Goal: Information Seeking & Learning: Learn about a topic

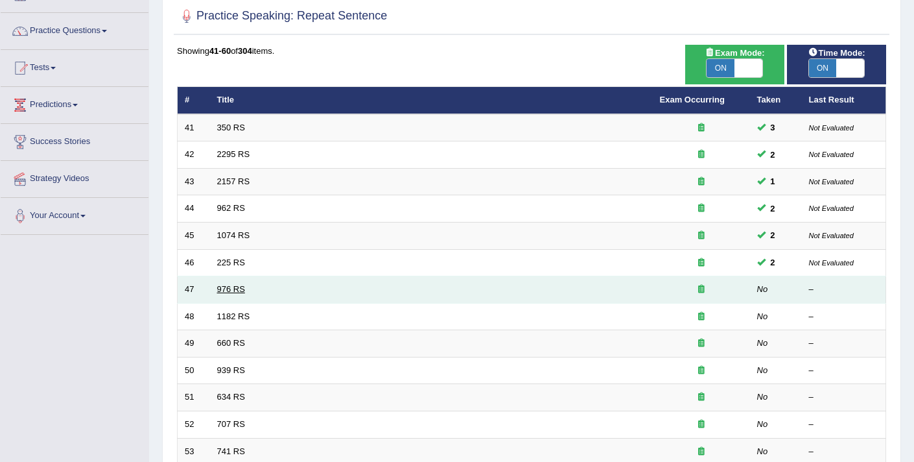
click at [232, 289] on link "976 RS" at bounding box center [231, 289] width 28 height 10
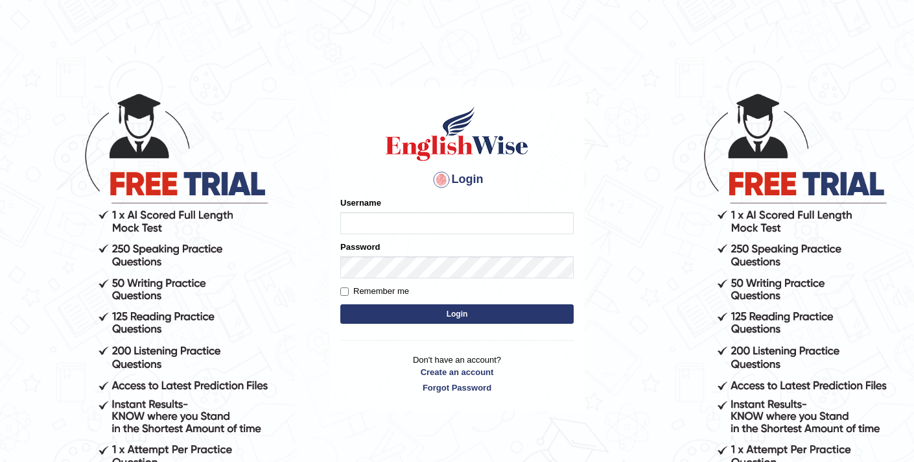
type input "elhamdavoodi"
click at [458, 318] on button "Login" at bounding box center [456, 313] width 233 height 19
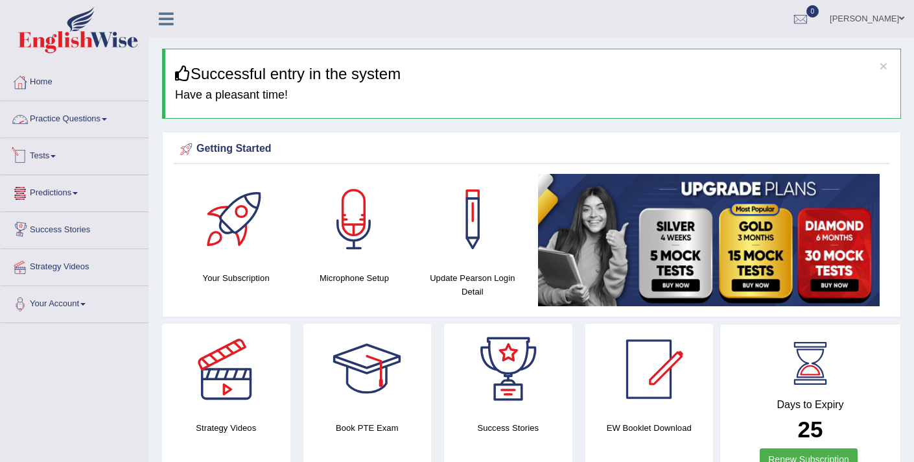
click at [44, 123] on link "Practice Questions" at bounding box center [75, 117] width 148 height 32
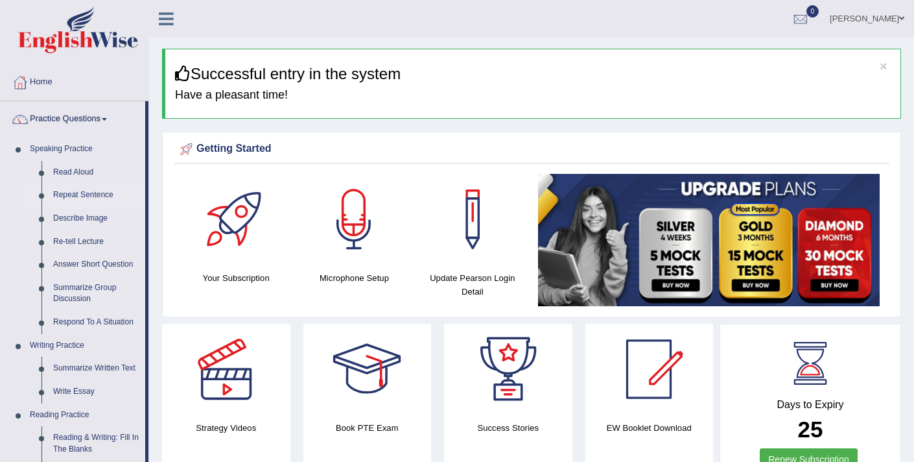
click at [78, 196] on link "Repeat Sentence" at bounding box center [96, 195] width 98 height 23
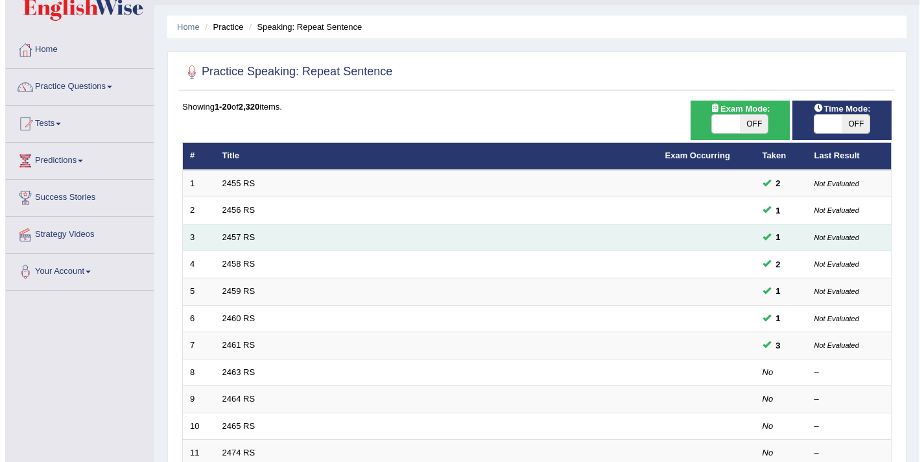
scroll to position [101, 0]
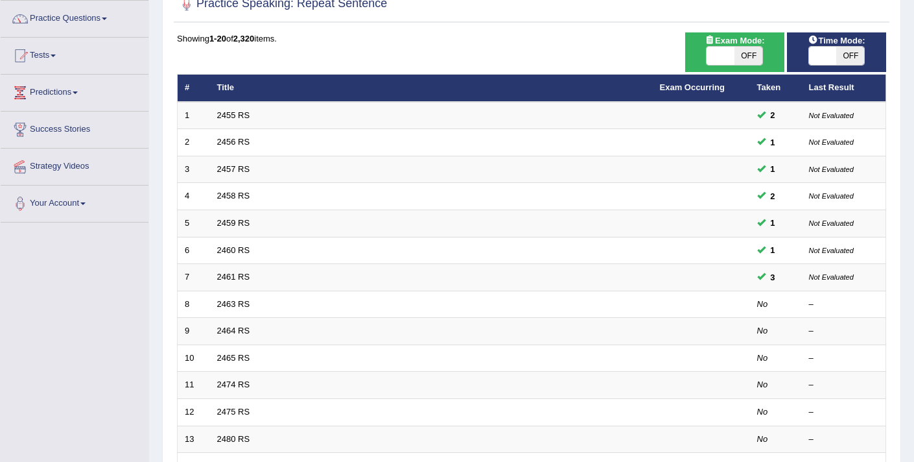
click at [717, 54] on span at bounding box center [721, 56] width 28 height 18
checkbox input "true"
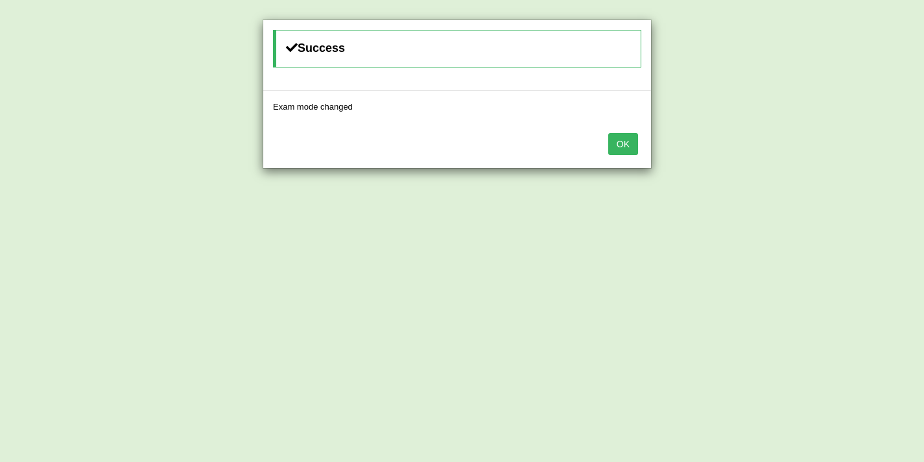
click at [623, 150] on button "OK" at bounding box center [623, 144] width 30 height 22
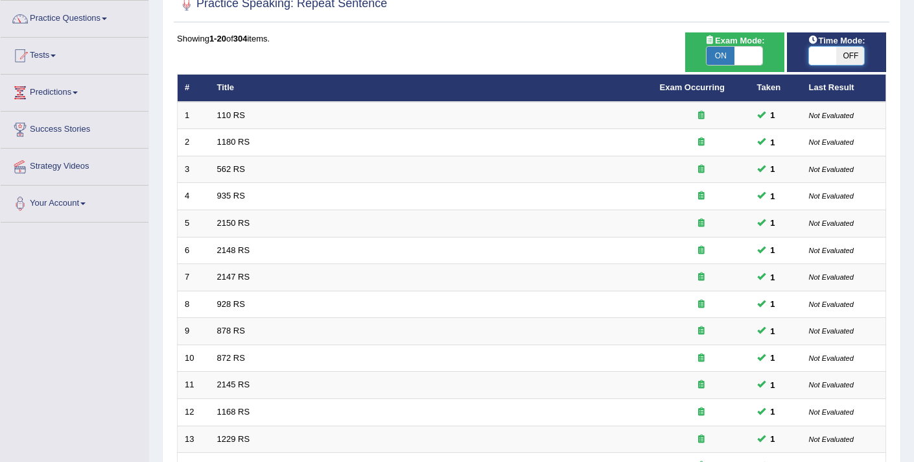
click at [824, 56] on span at bounding box center [823, 56] width 28 height 18
checkbox input "true"
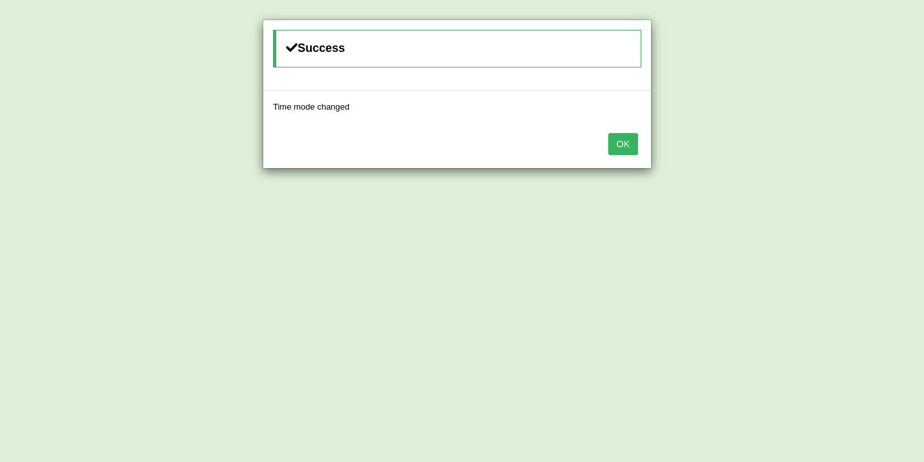
click at [630, 146] on button "OK" at bounding box center [623, 144] width 30 height 22
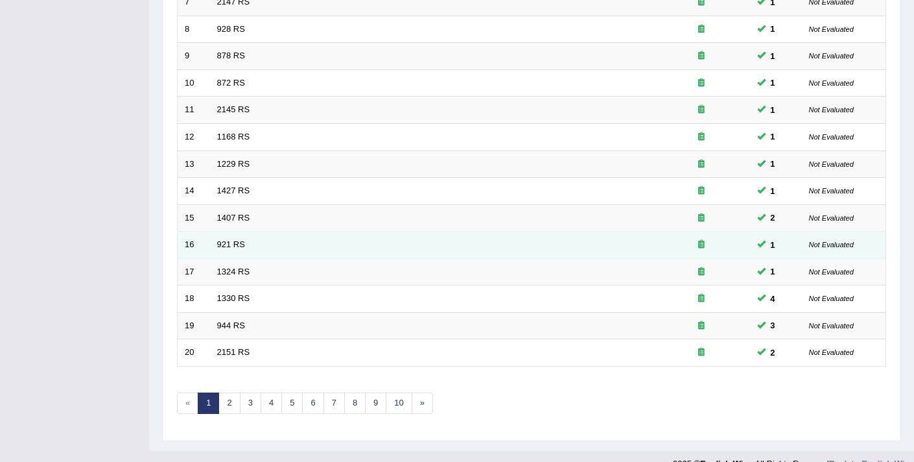
scroll to position [378, 0]
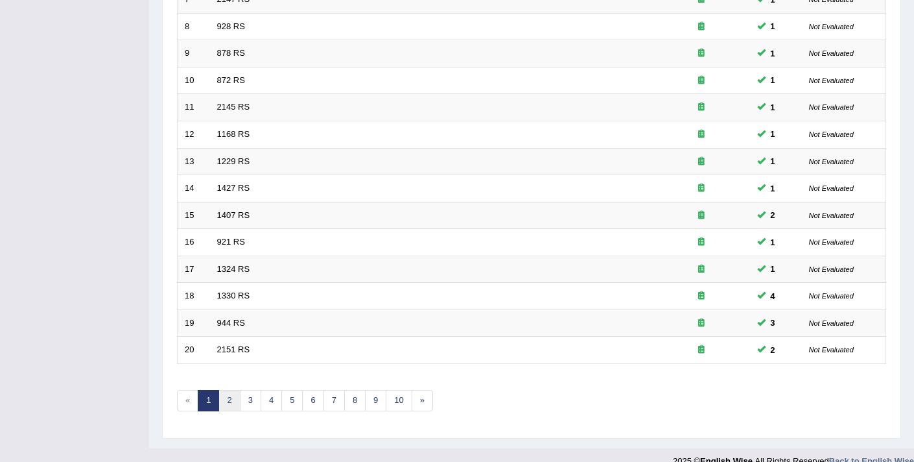
click at [234, 402] on link "2" at bounding box center [229, 400] width 21 height 21
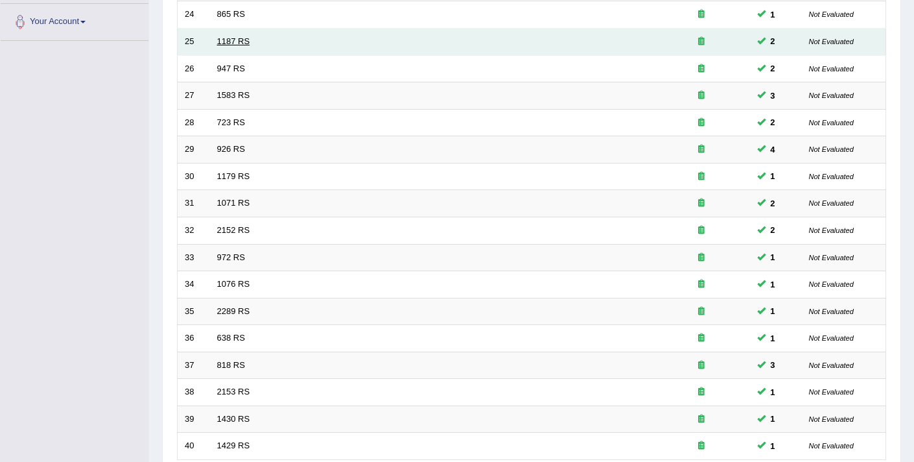
scroll to position [337, 0]
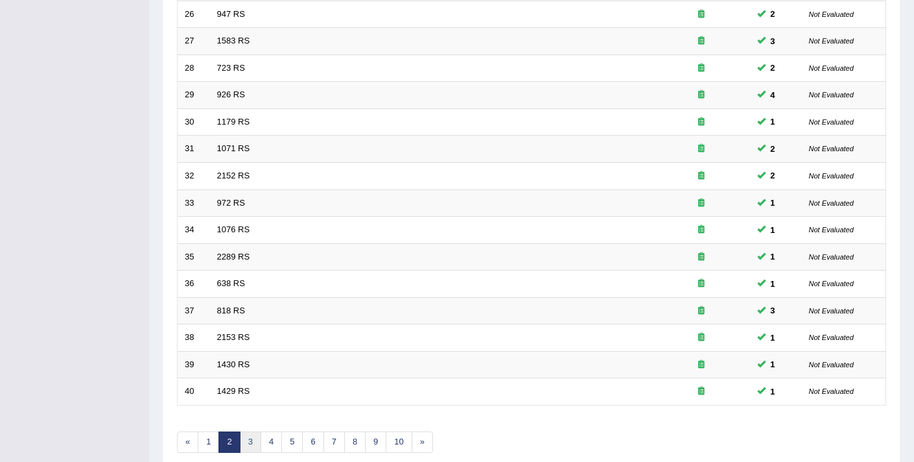
click at [245, 444] on link "3" at bounding box center [250, 441] width 21 height 21
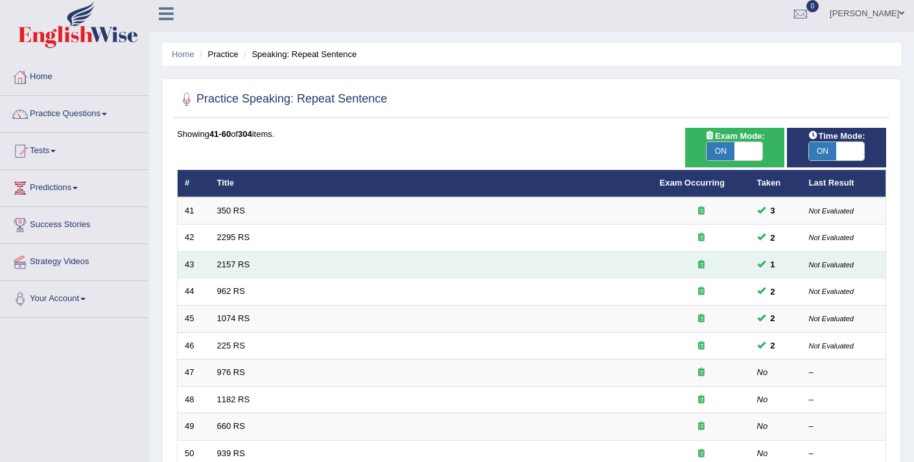
scroll to position [6, 0]
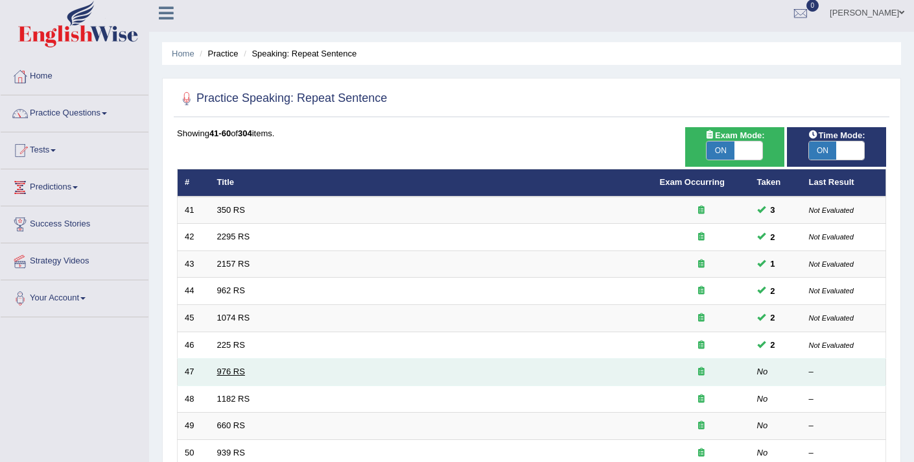
click at [232, 369] on link "976 RS" at bounding box center [231, 371] width 28 height 10
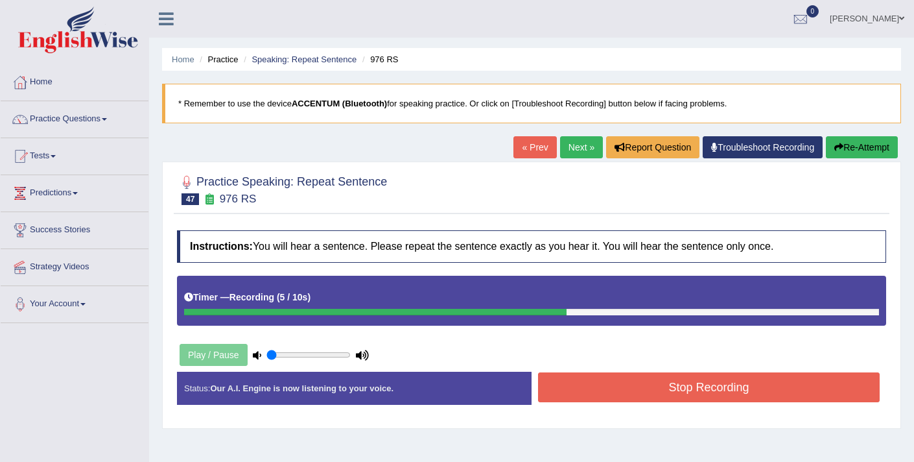
click at [595, 381] on button "Stop Recording" at bounding box center [709, 387] width 342 height 30
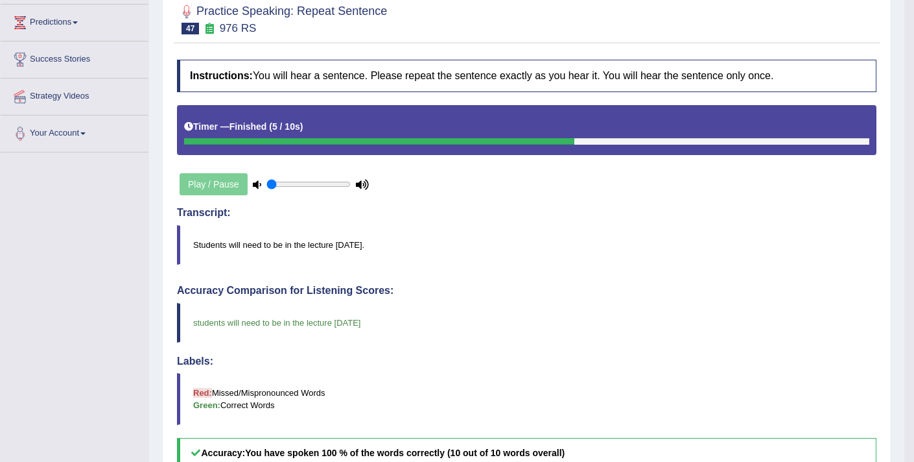
scroll to position [43, 0]
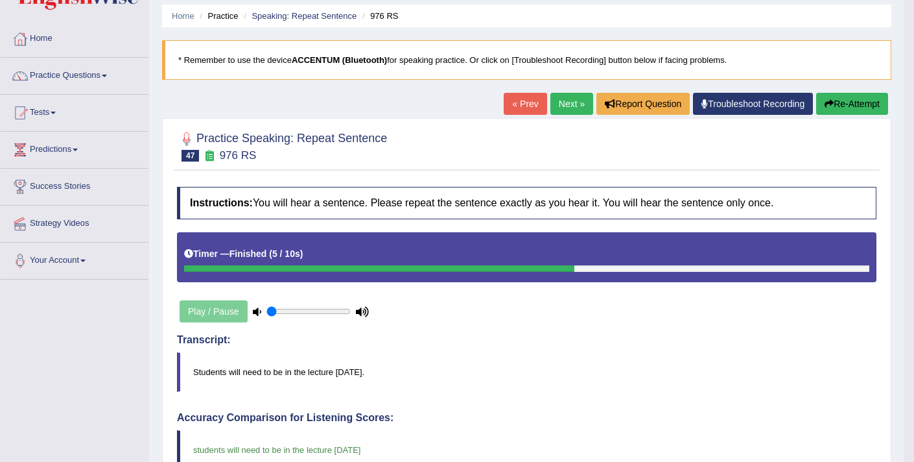
click at [566, 102] on link "Next »" at bounding box center [572, 104] width 43 height 22
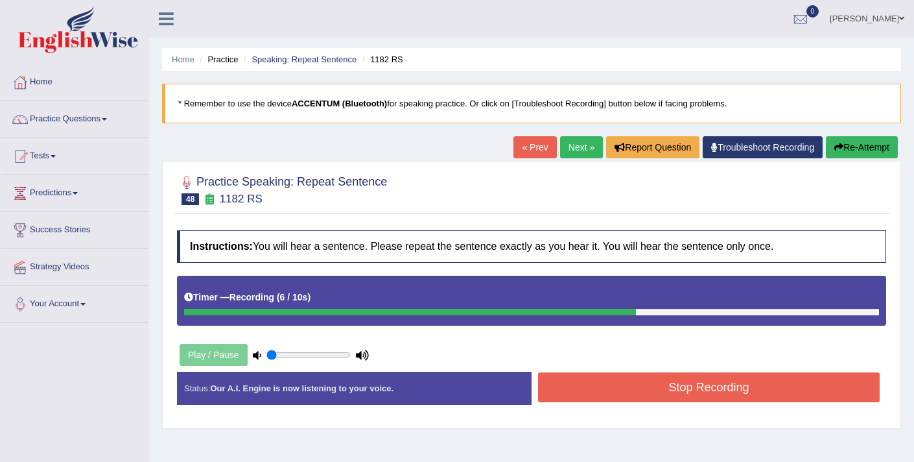
click at [614, 395] on button "Stop Recording" at bounding box center [709, 387] width 342 height 30
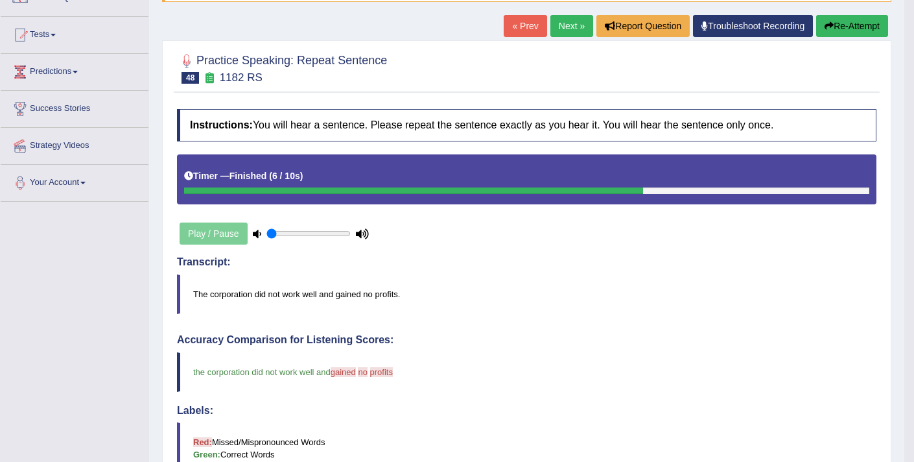
scroll to position [121, 0]
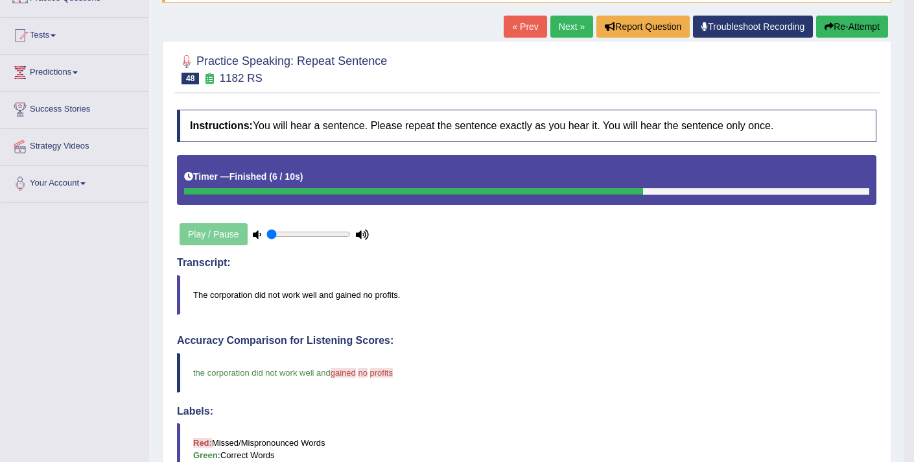
click at [562, 30] on link "Next »" at bounding box center [572, 27] width 43 height 22
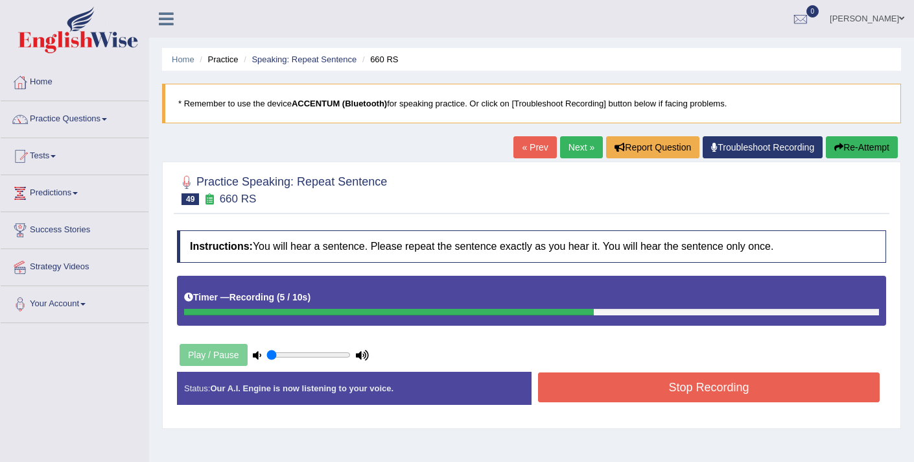
click at [622, 393] on button "Stop Recording" at bounding box center [709, 387] width 342 height 30
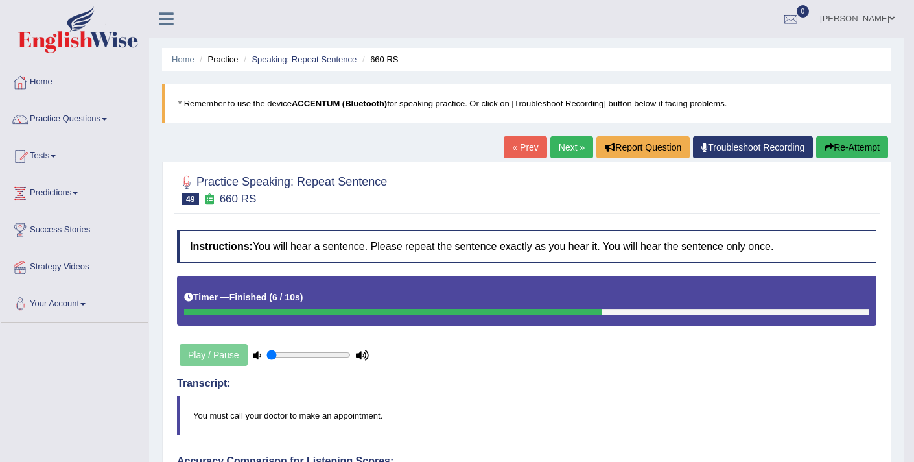
click at [558, 150] on link "Next »" at bounding box center [572, 147] width 43 height 22
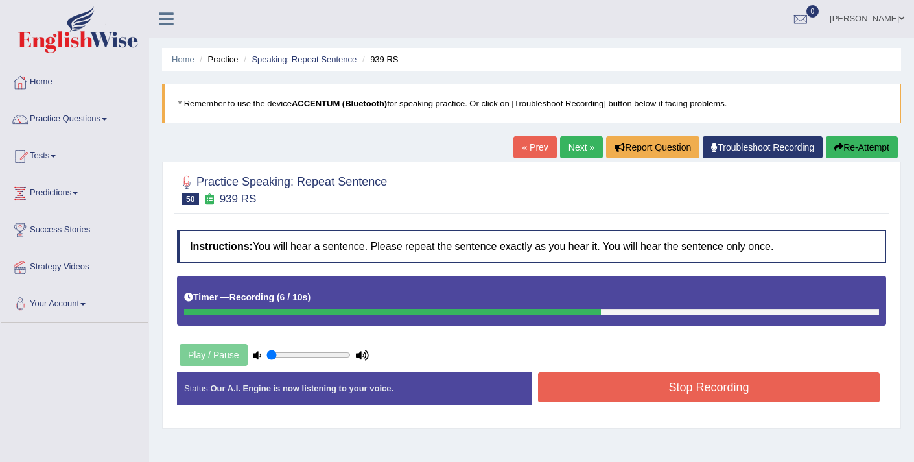
click at [613, 391] on button "Stop Recording" at bounding box center [709, 387] width 342 height 30
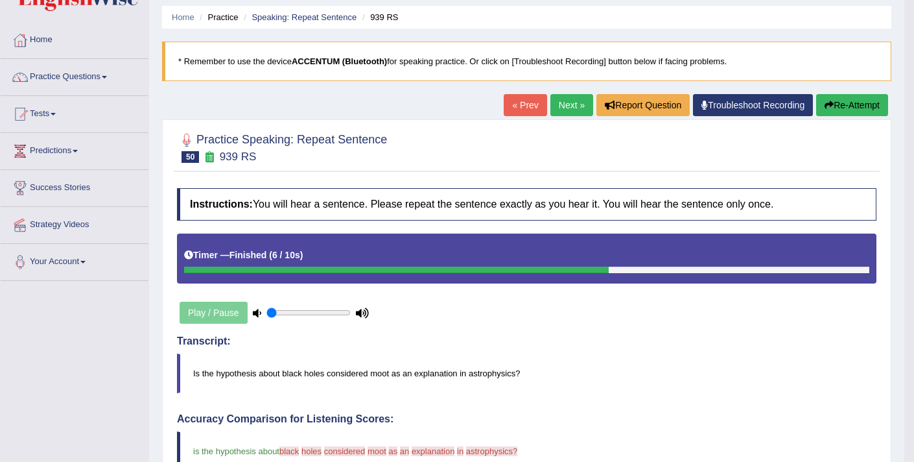
scroll to position [36, 0]
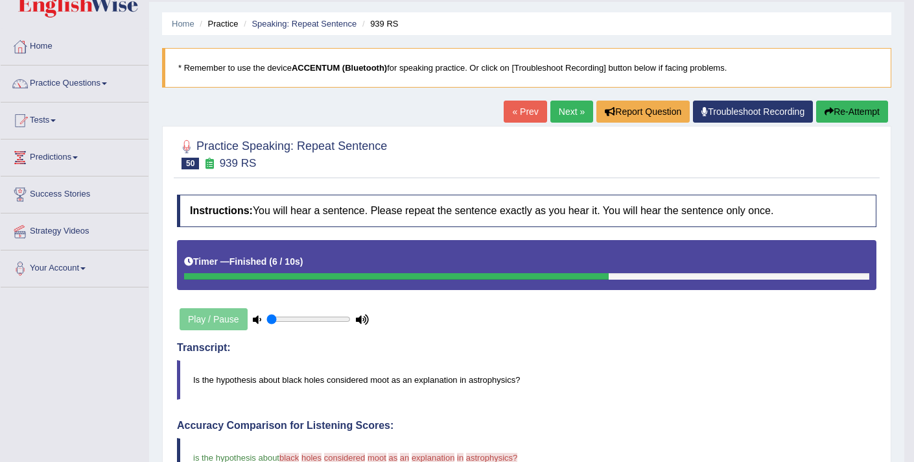
click at [570, 112] on link "Next »" at bounding box center [572, 112] width 43 height 22
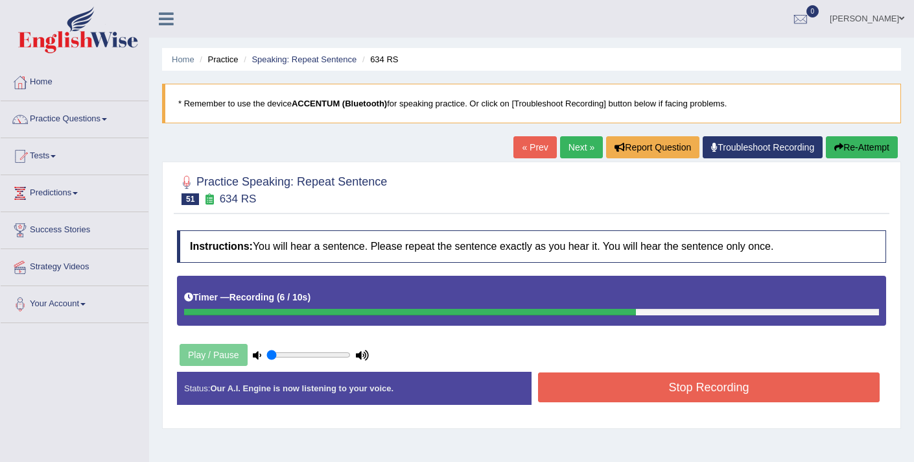
click at [673, 395] on button "Stop Recording" at bounding box center [709, 387] width 342 height 30
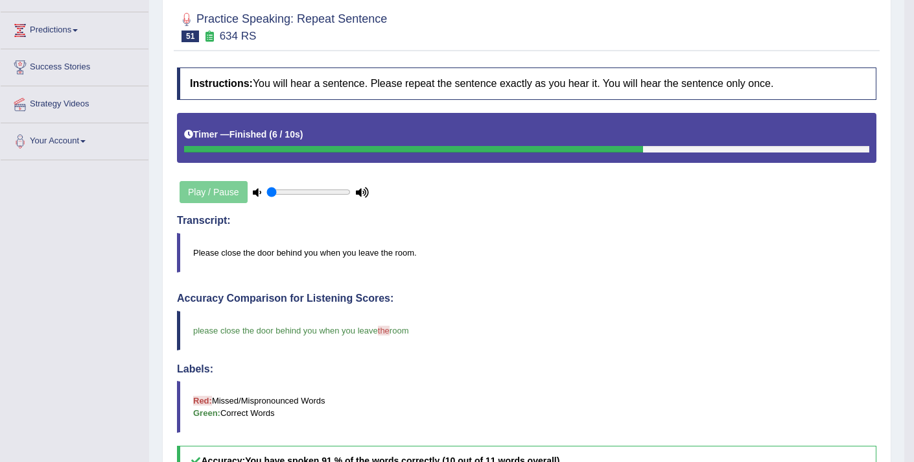
scroll to position [88, 0]
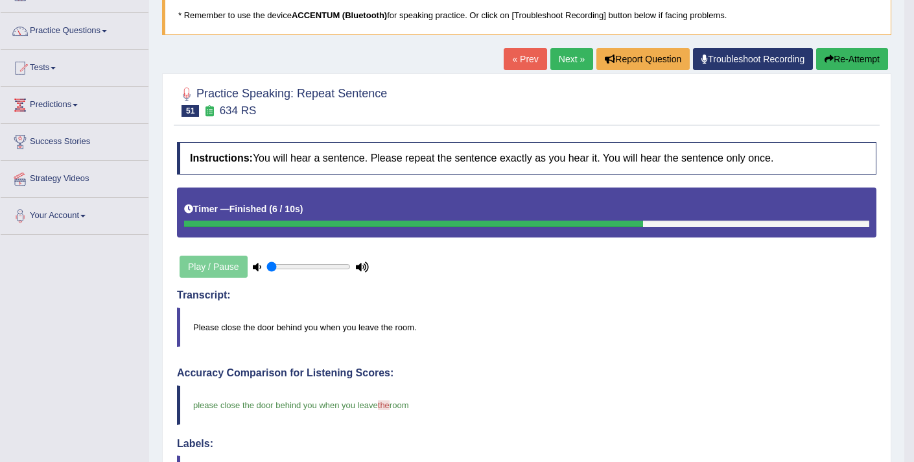
click at [553, 64] on link "Next »" at bounding box center [572, 59] width 43 height 22
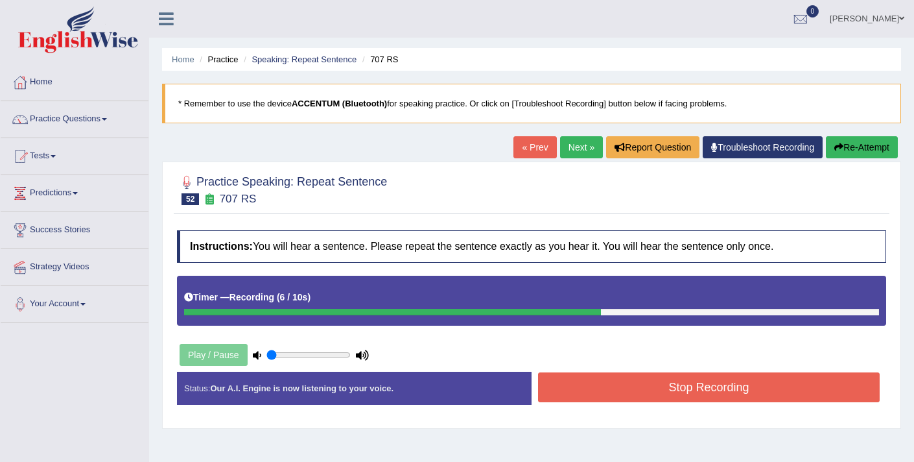
click at [595, 386] on button "Stop Recording" at bounding box center [709, 387] width 342 height 30
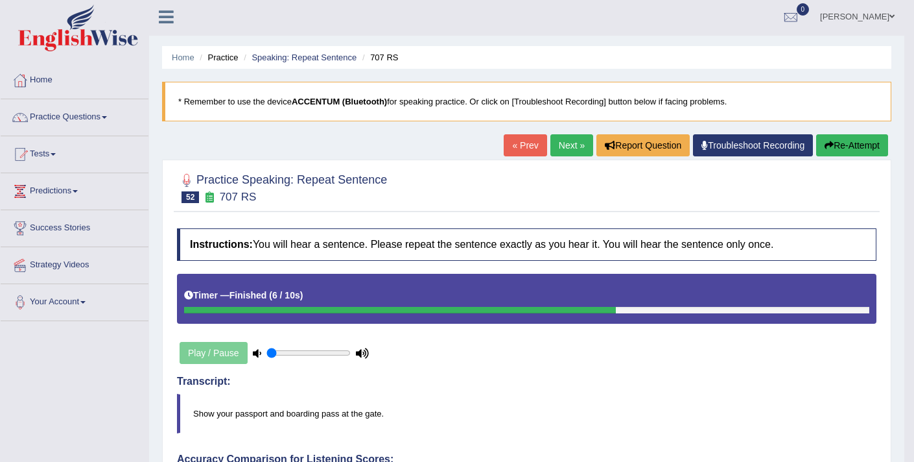
scroll to position [3, 0]
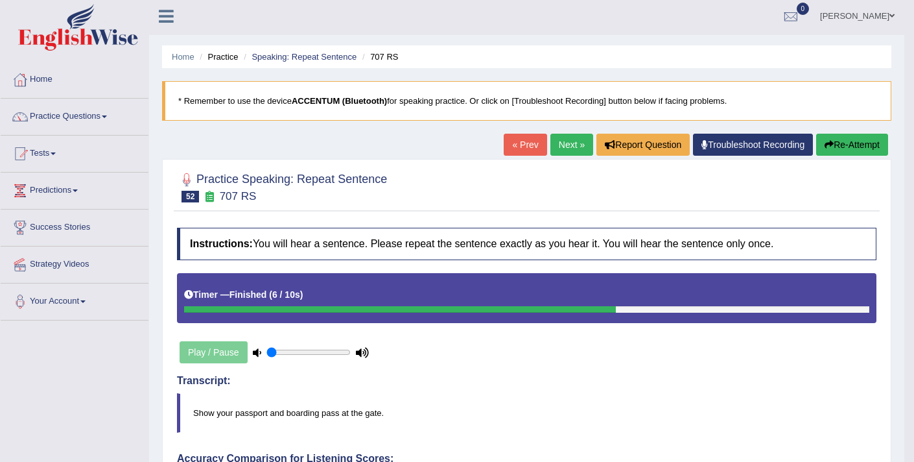
click at [558, 136] on link "Next »" at bounding box center [572, 145] width 43 height 22
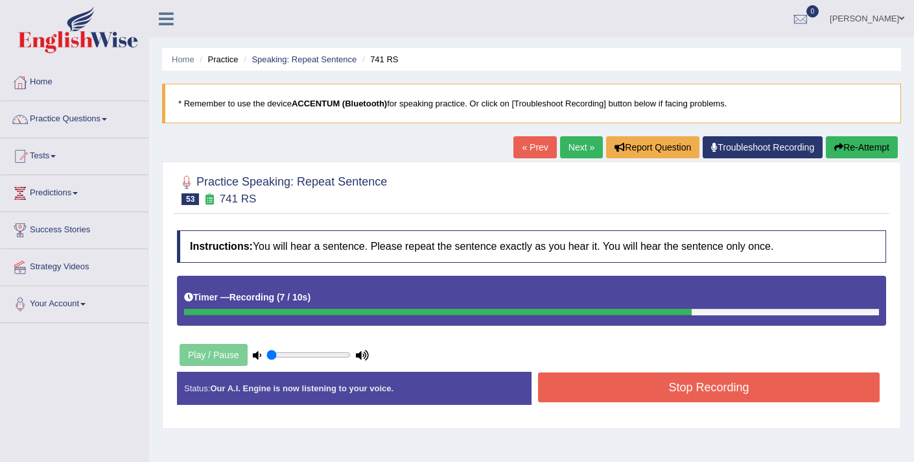
click at [578, 394] on button "Stop Recording" at bounding box center [709, 387] width 342 height 30
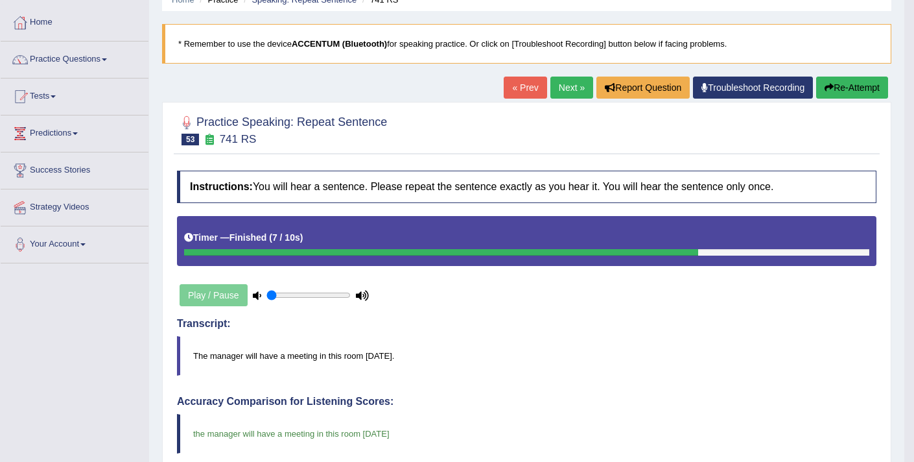
scroll to position [59, 0]
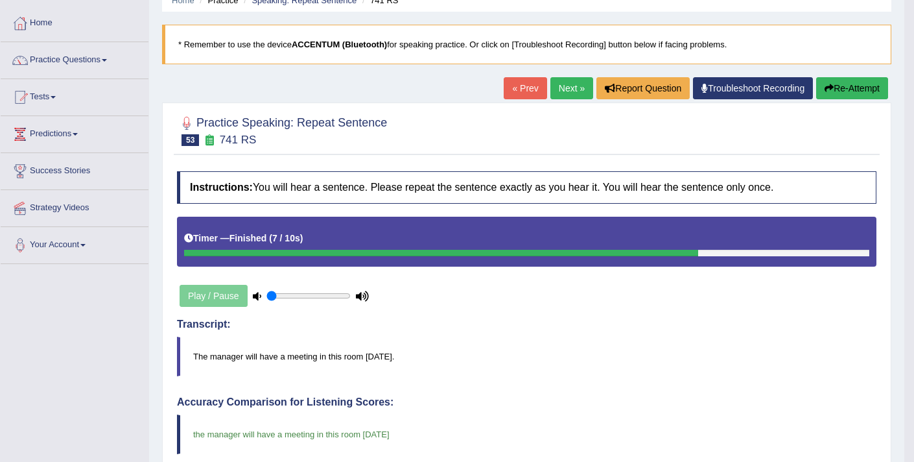
click at [560, 84] on link "Next »" at bounding box center [572, 88] width 43 height 22
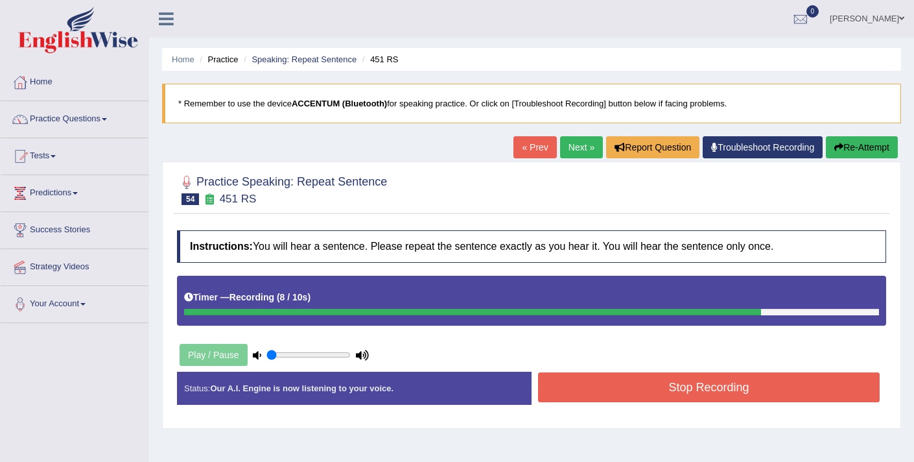
click at [593, 393] on button "Stop Recording" at bounding box center [709, 387] width 342 height 30
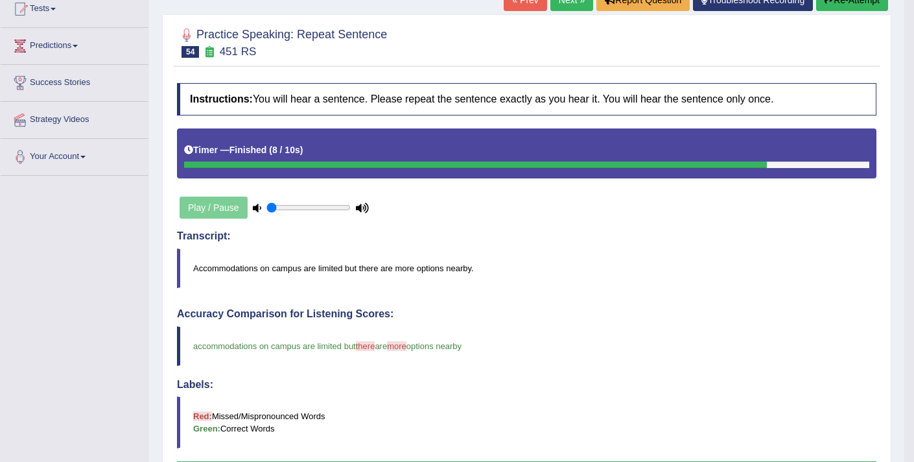
scroll to position [99, 0]
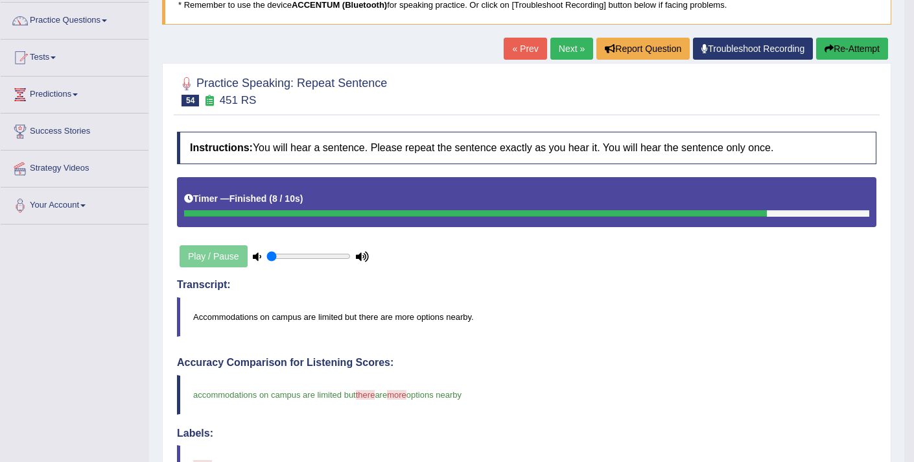
click at [554, 51] on link "Next »" at bounding box center [572, 49] width 43 height 22
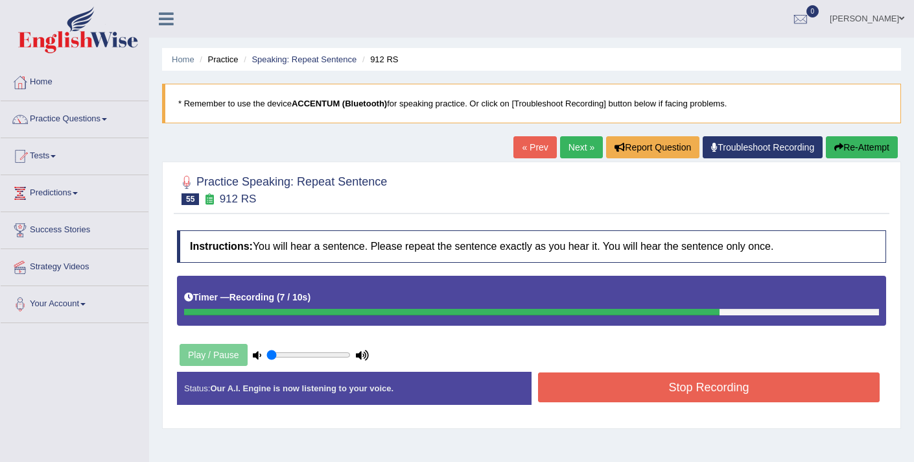
click at [623, 393] on button "Stop Recording" at bounding box center [709, 387] width 342 height 30
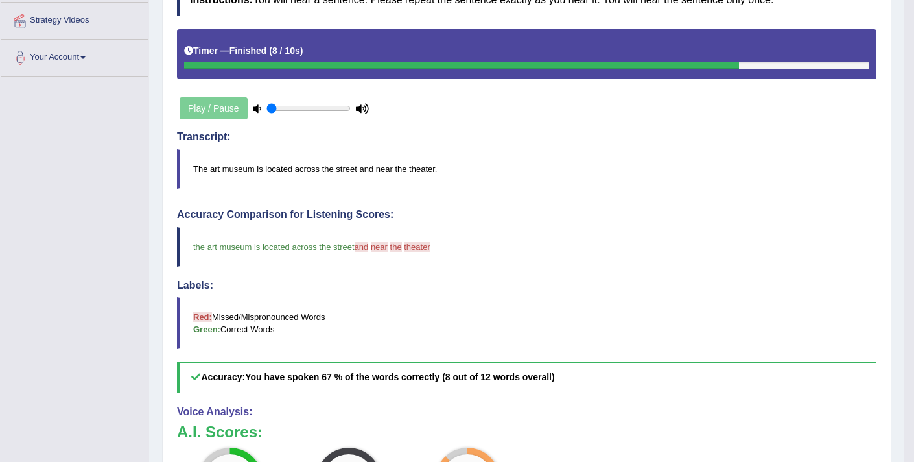
scroll to position [64, 0]
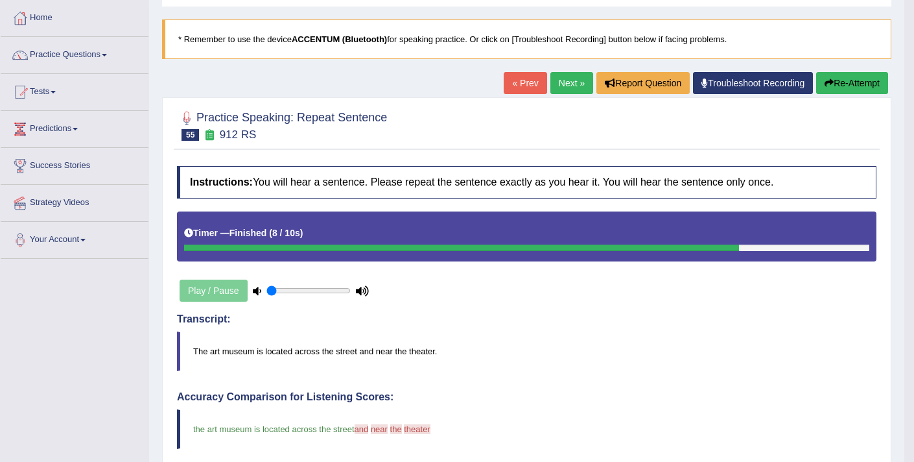
click at [558, 78] on link "Next »" at bounding box center [572, 83] width 43 height 22
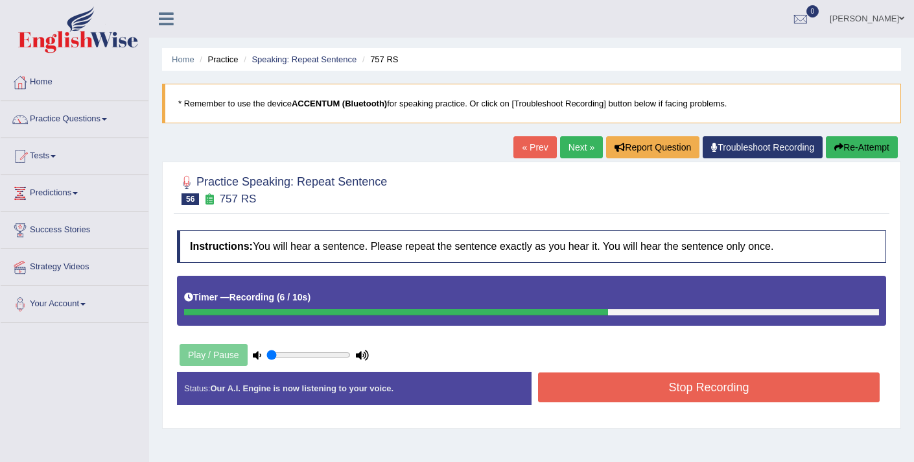
click at [630, 395] on button "Stop Recording" at bounding box center [709, 387] width 342 height 30
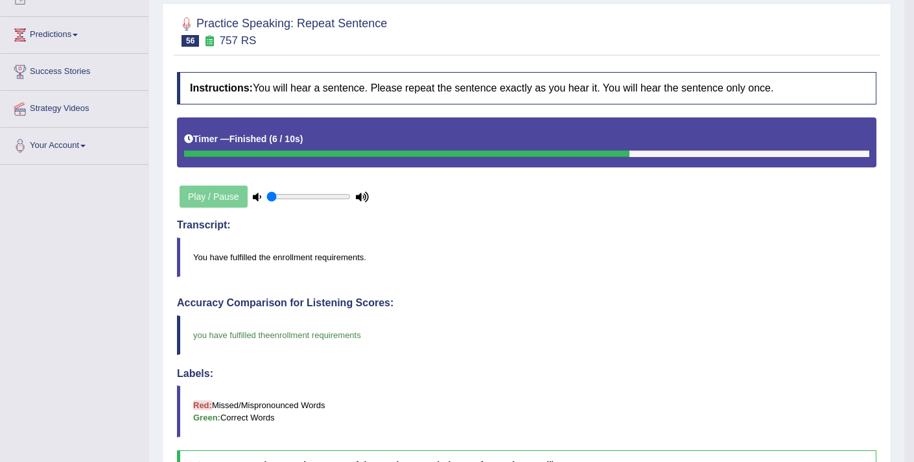
scroll to position [54, 0]
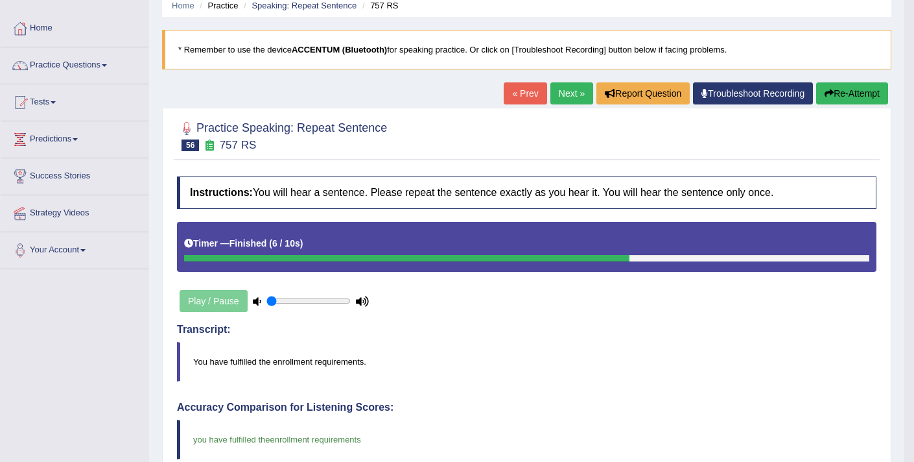
click at [553, 97] on link "Next »" at bounding box center [572, 93] width 43 height 22
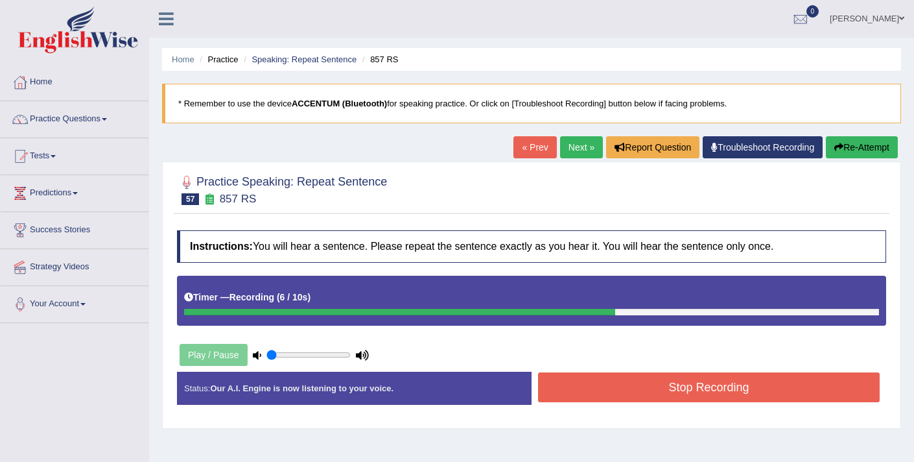
click at [649, 391] on button "Stop Recording" at bounding box center [709, 387] width 342 height 30
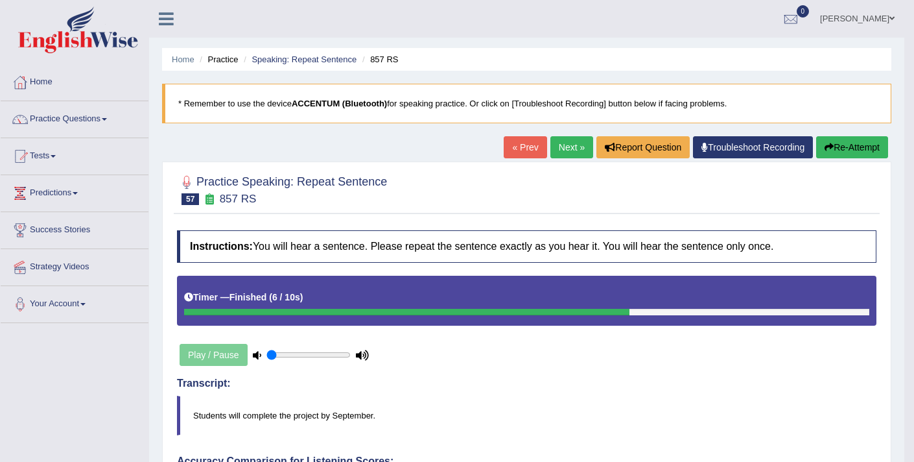
click at [560, 140] on link "Next »" at bounding box center [572, 147] width 43 height 22
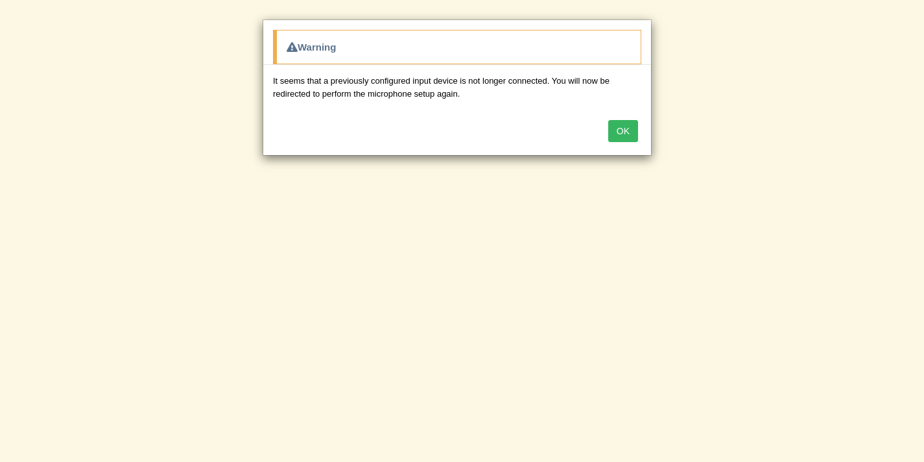
click at [623, 126] on button "OK" at bounding box center [623, 131] width 30 height 22
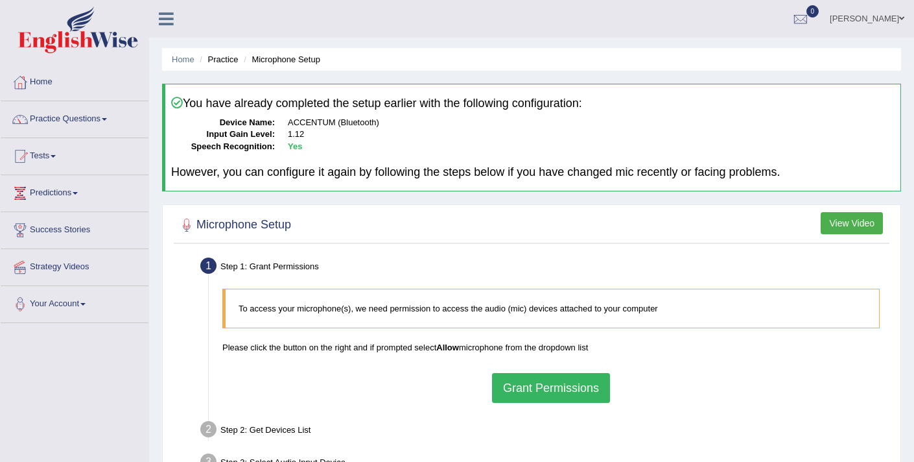
click at [541, 390] on button "Grant Permissions" at bounding box center [551, 388] width 118 height 30
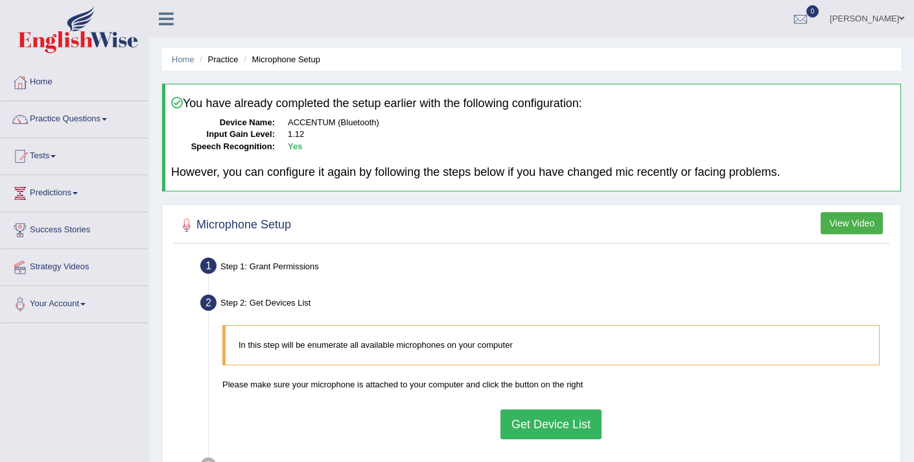
click at [549, 418] on button "Get Device List" at bounding box center [551, 424] width 101 height 30
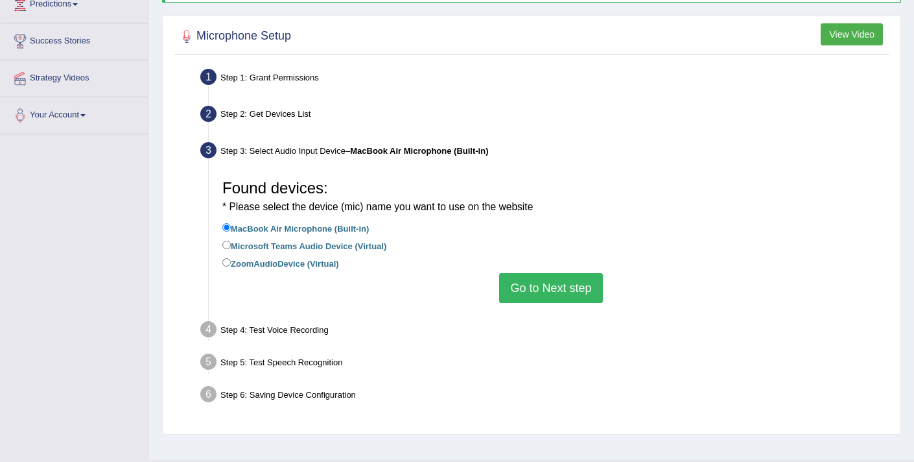
scroll to position [201, 0]
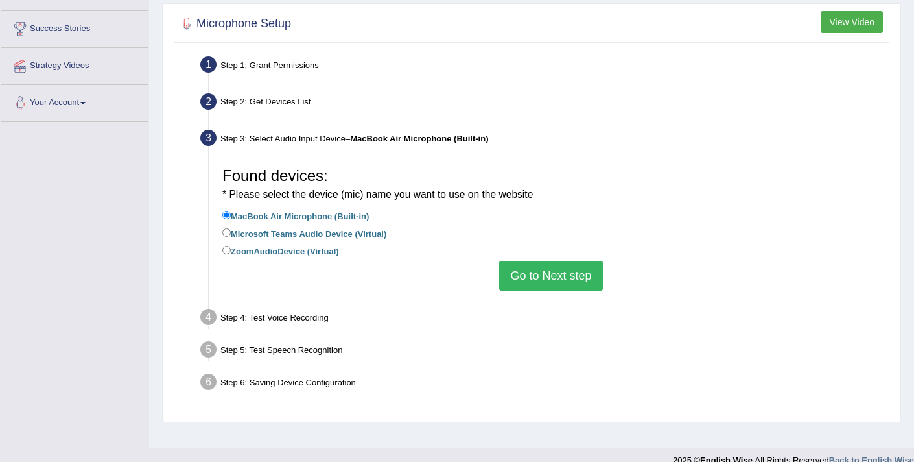
click at [551, 273] on button "Go to Next step" at bounding box center [550, 276] width 103 height 30
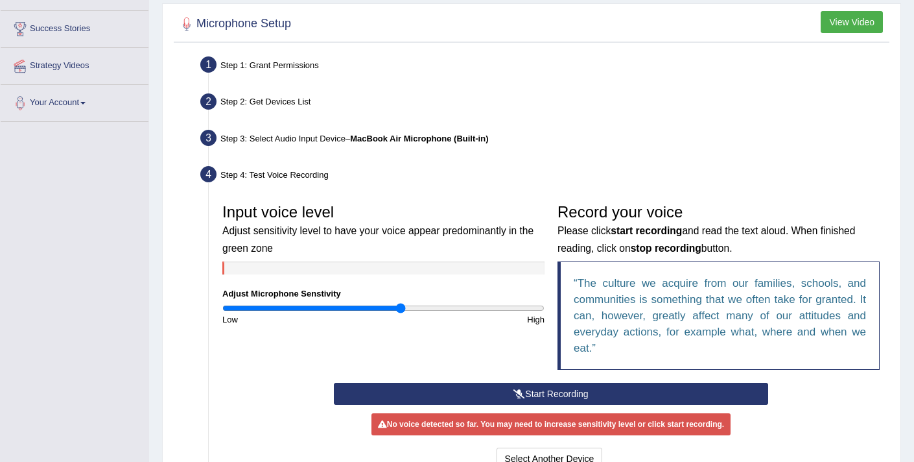
click at [539, 394] on button "Start Recording" at bounding box center [551, 394] width 434 height 22
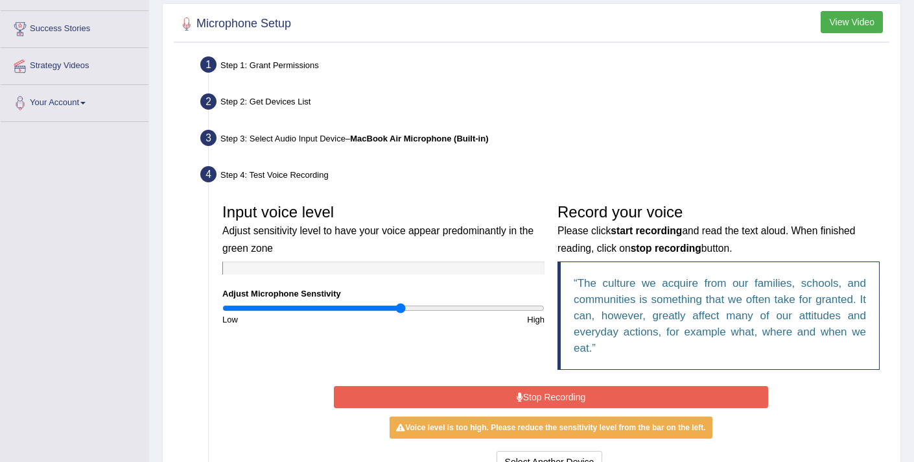
click at [541, 394] on button "Stop Recording" at bounding box center [551, 397] width 434 height 22
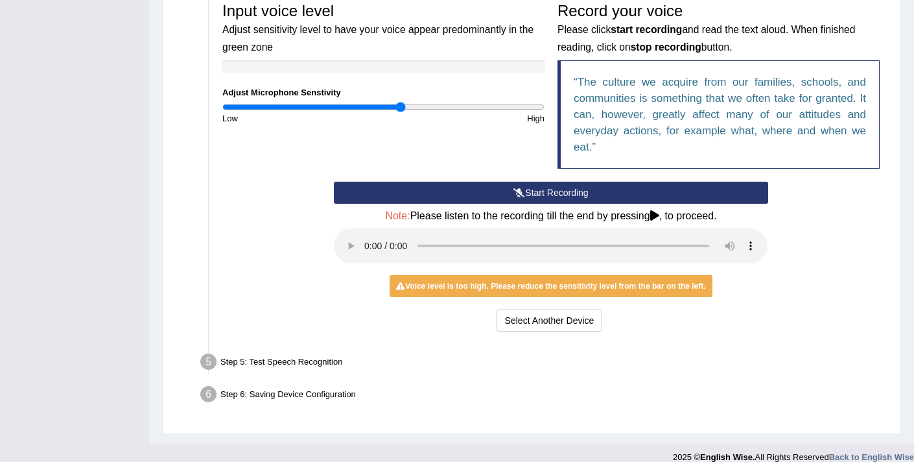
scroll to position [416, 0]
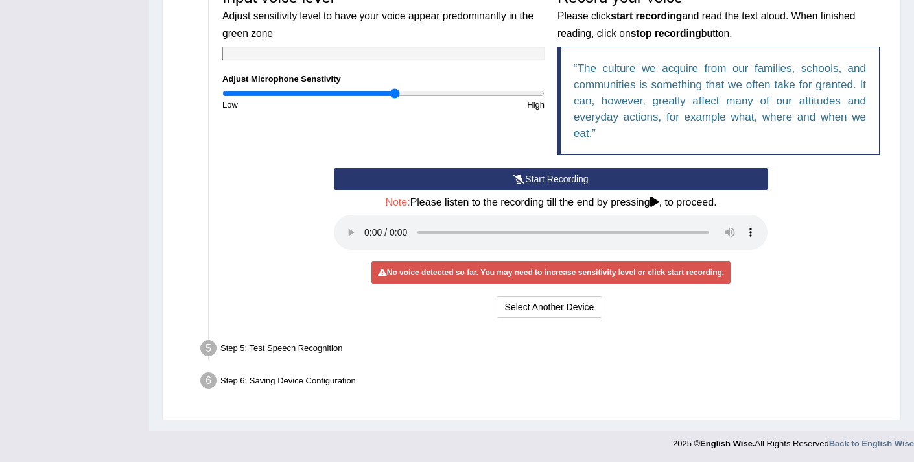
drag, startPoint x: 402, startPoint y: 93, endPoint x: 396, endPoint y: 96, distance: 7.0
type input "1.08"
click at [396, 96] on input "range" at bounding box center [383, 93] width 322 height 10
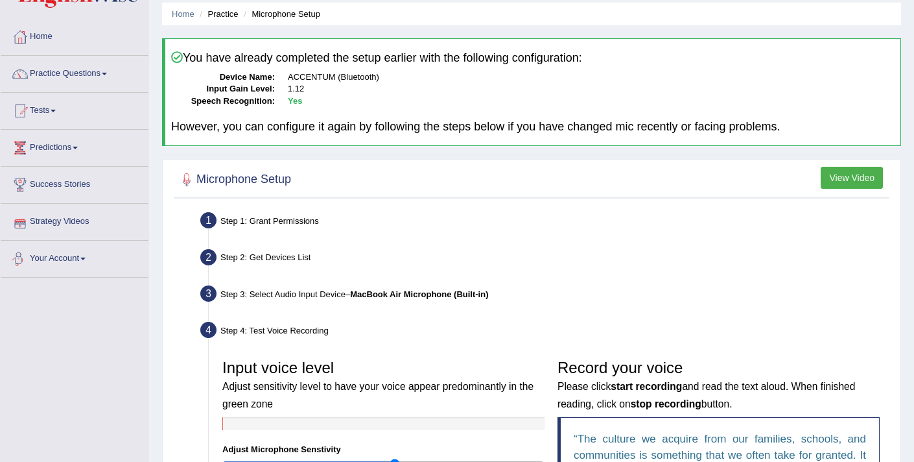
scroll to position [0, 0]
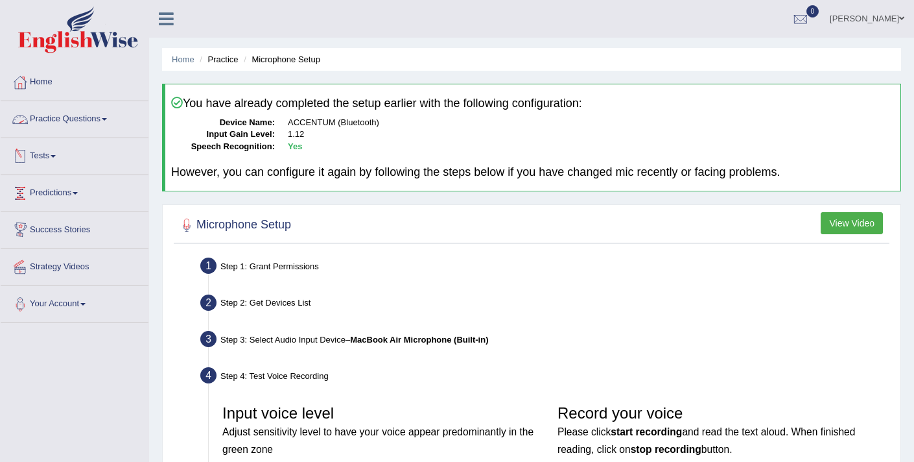
click at [72, 119] on link "Practice Questions" at bounding box center [75, 117] width 148 height 32
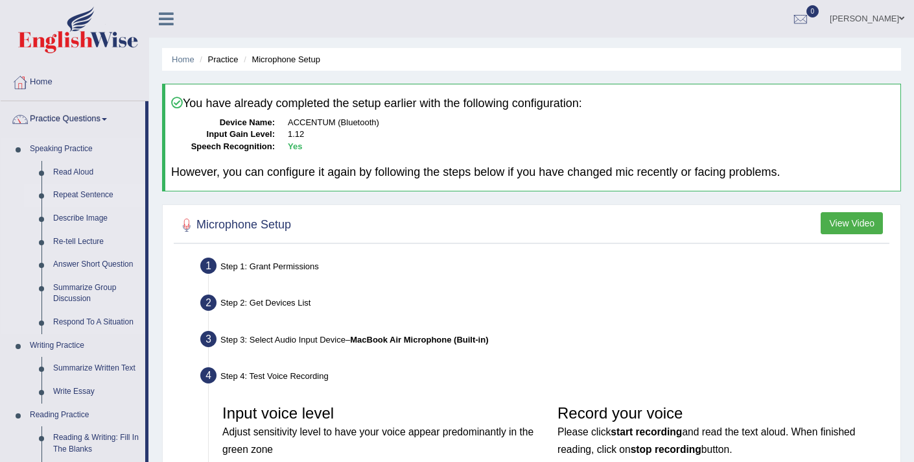
click at [78, 195] on link "Repeat Sentence" at bounding box center [96, 195] width 98 height 23
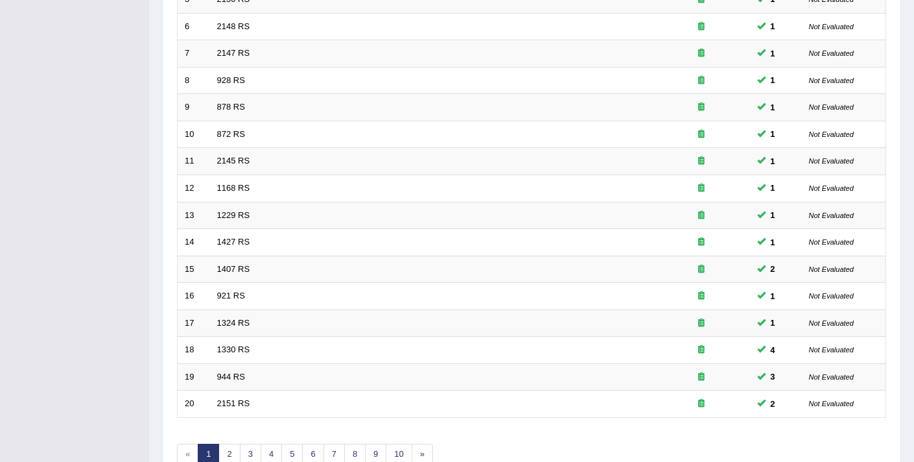
scroll to position [324, 0]
click at [235, 449] on link "2" at bounding box center [229, 454] width 21 height 21
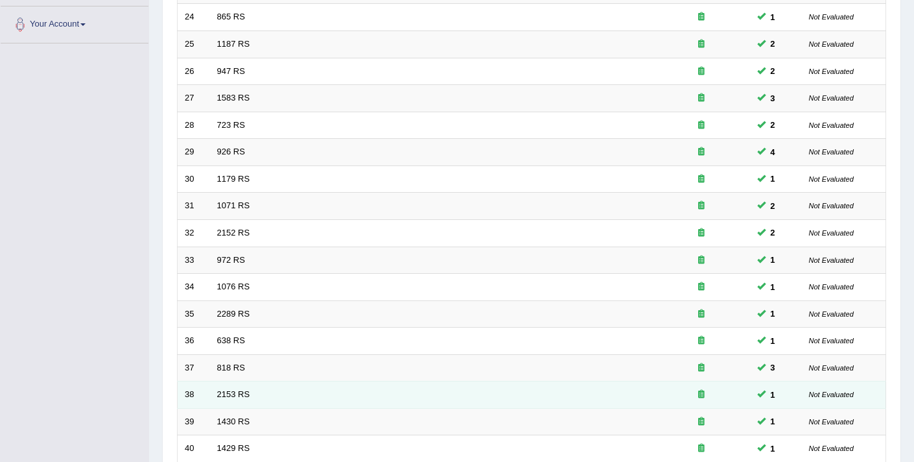
scroll to position [397, 0]
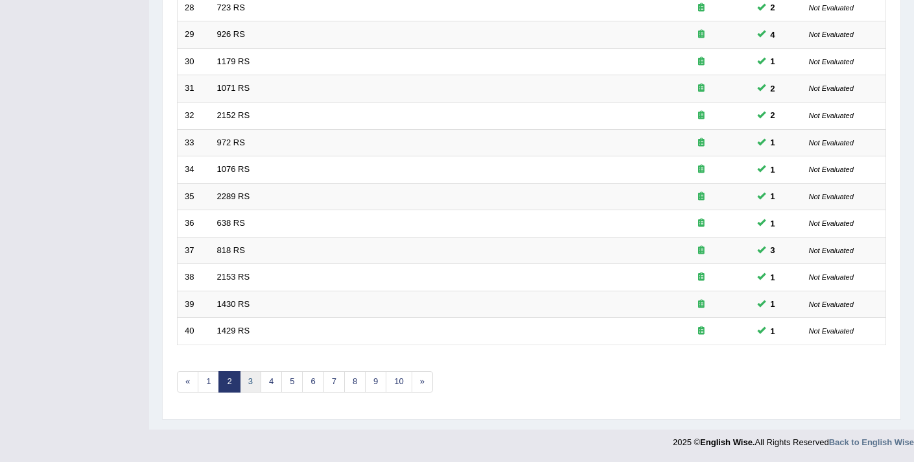
click at [257, 387] on link "3" at bounding box center [250, 381] width 21 height 21
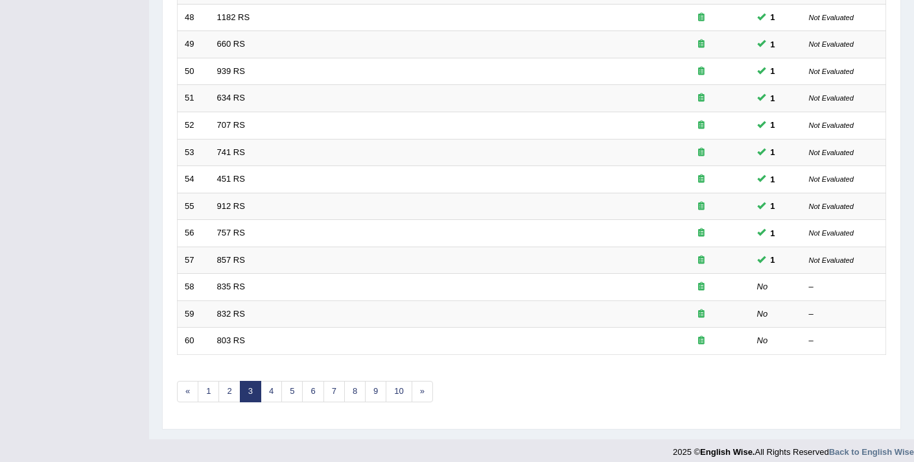
scroll to position [397, 0]
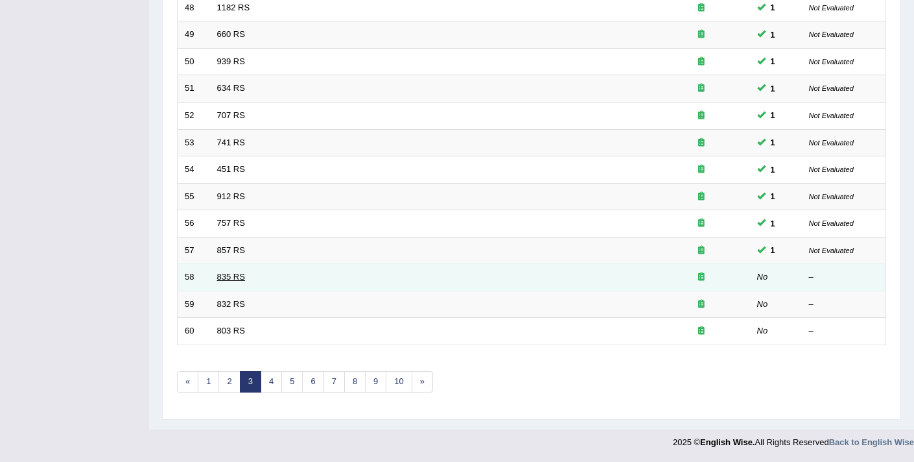
click at [227, 280] on link "835 RS" at bounding box center [231, 277] width 28 height 10
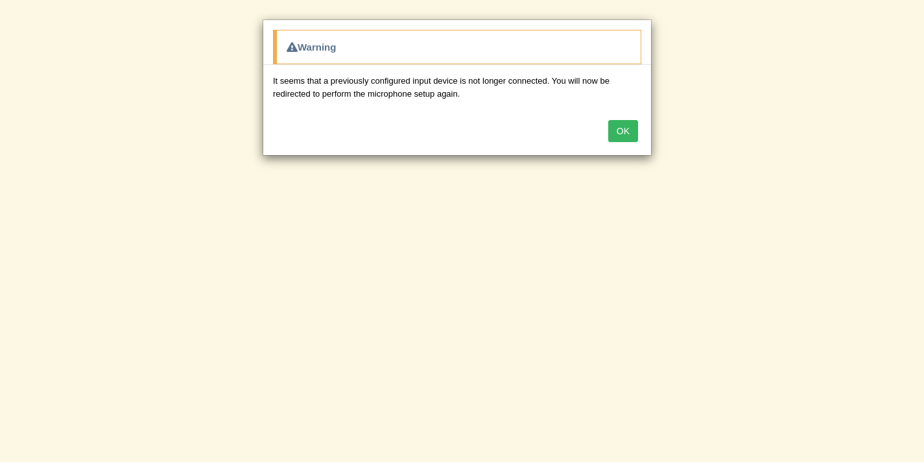
click at [625, 131] on button "OK" at bounding box center [623, 131] width 30 height 22
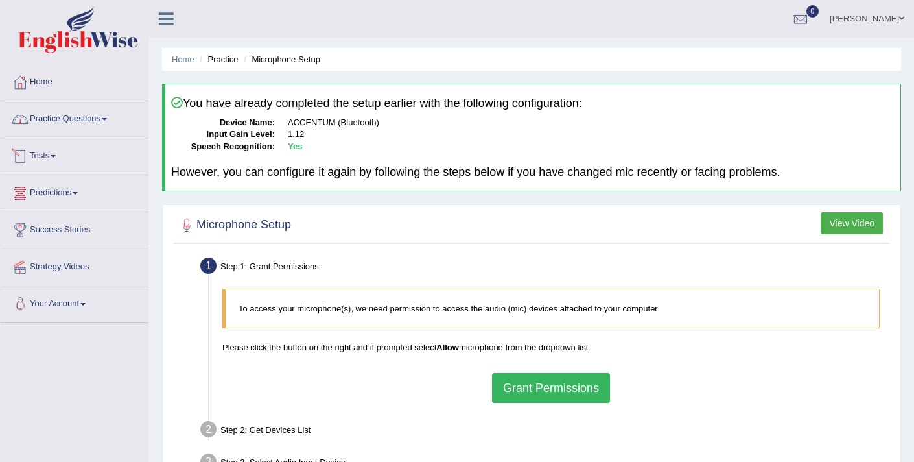
click at [64, 125] on link "Practice Questions" at bounding box center [75, 117] width 148 height 32
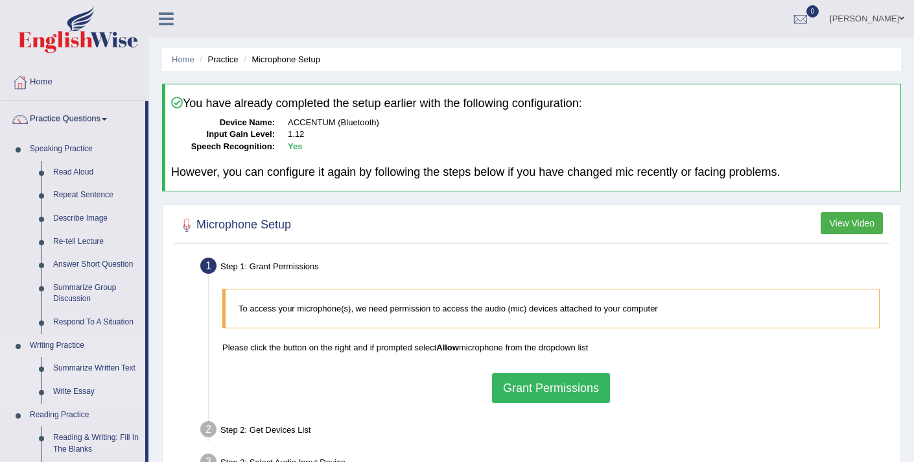
click at [86, 365] on link "Summarize Written Text" at bounding box center [96, 368] width 98 height 23
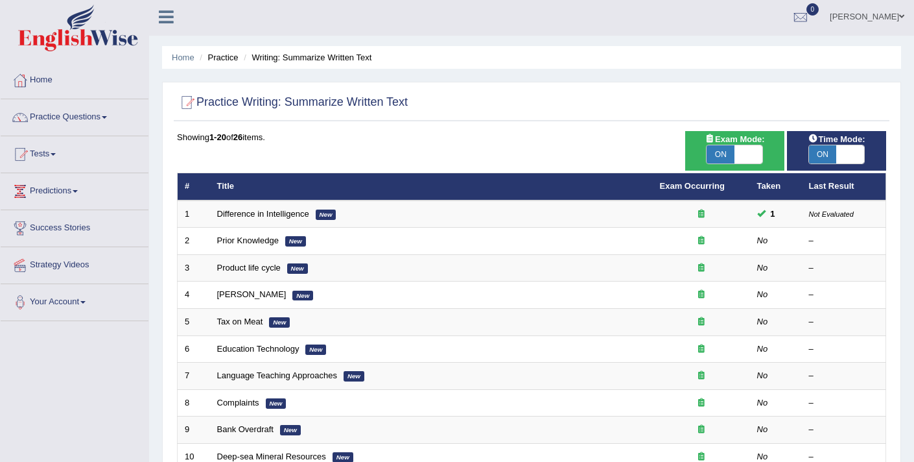
scroll to position [3, 0]
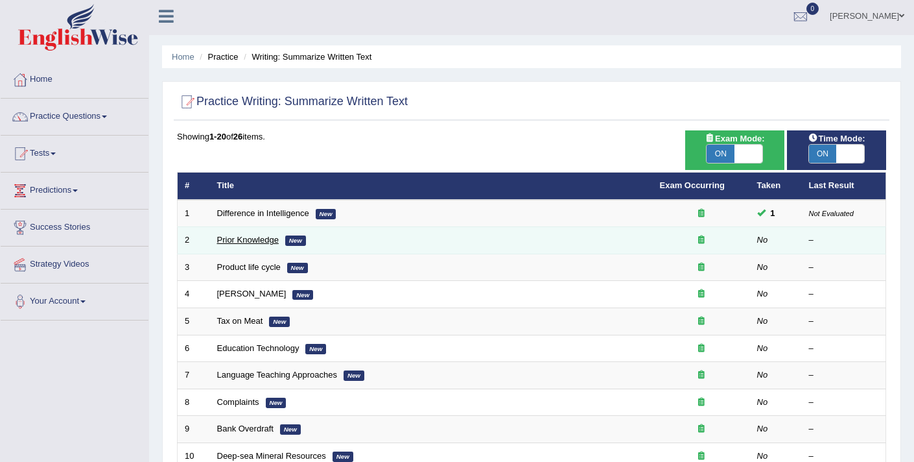
click at [241, 244] on link "Prior Knowledge" at bounding box center [248, 240] width 62 height 10
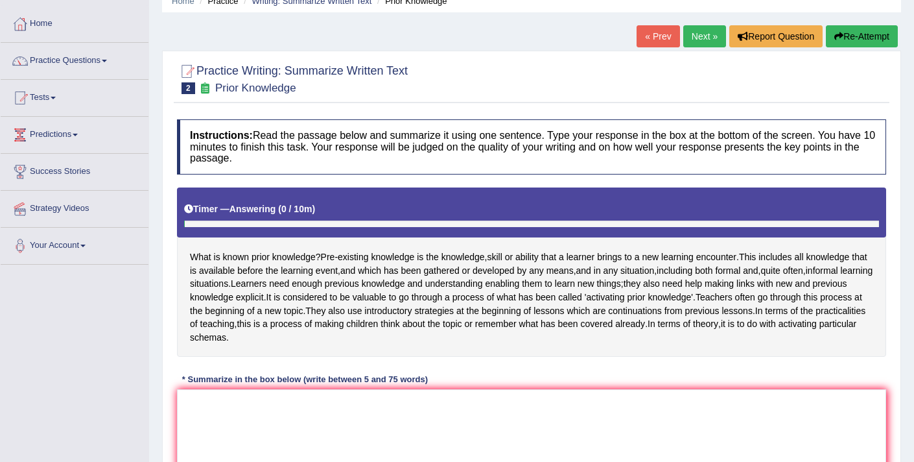
scroll to position [120, 0]
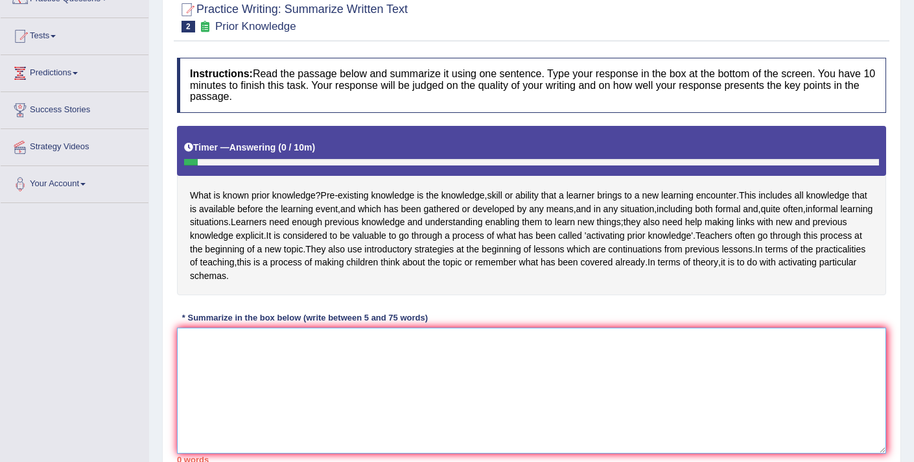
click at [272, 396] on textarea at bounding box center [531, 391] width 709 height 126
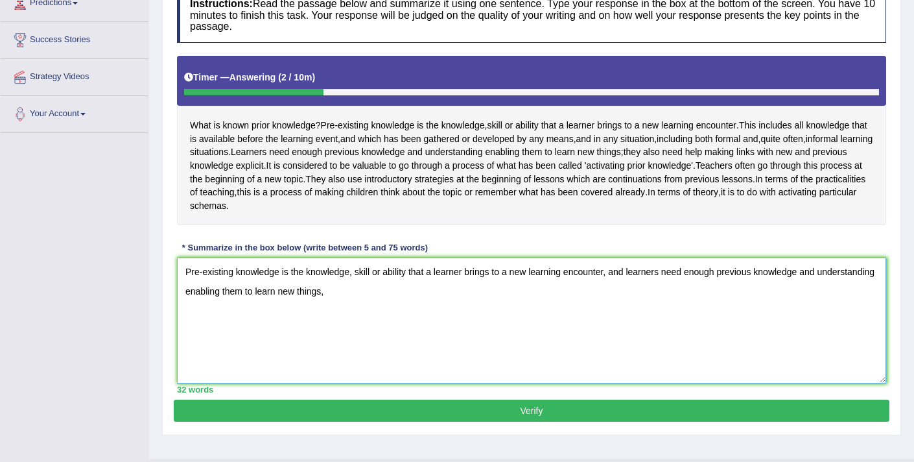
scroll to position [219, 0]
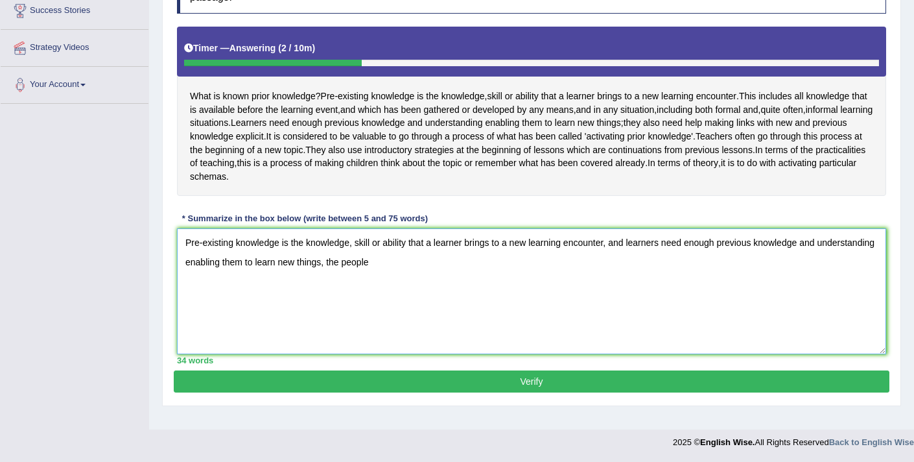
click at [386, 276] on textarea "Pre-existing knowledge is the knowledge, skill or ability that a learner brings…" at bounding box center [531, 291] width 709 height 126
click at [481, 279] on textarea "Pre-existing knowledge is the knowledge, skill or ability that a learner brings…" at bounding box center [531, 291] width 709 height 126
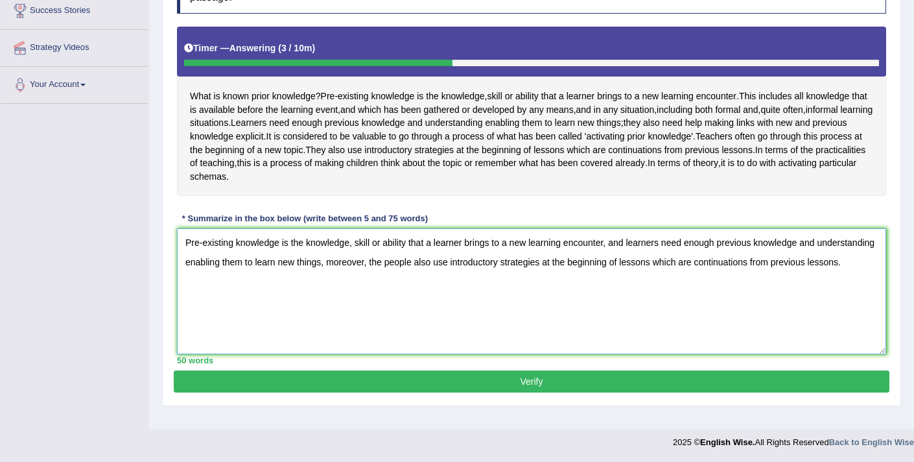
type textarea "Pre-existing knowledge is the knowledge, skill or ability that a learner brings…"
click at [529, 392] on button "Verify" at bounding box center [532, 381] width 716 height 22
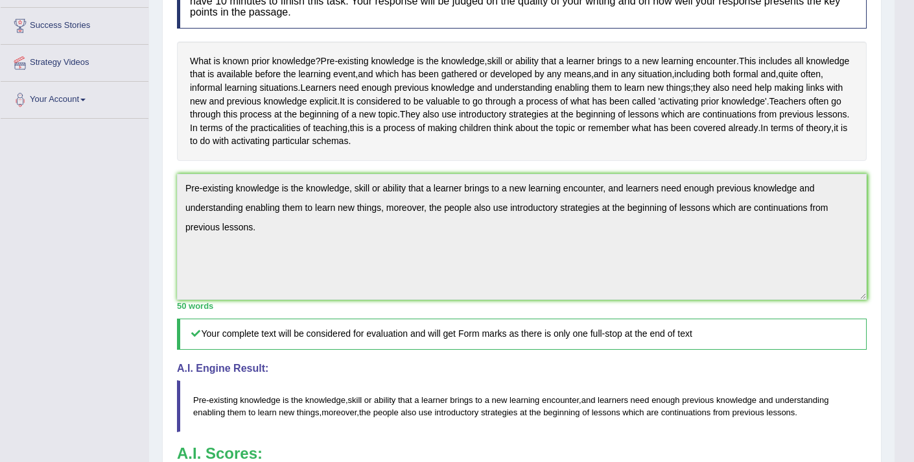
scroll to position [0, 0]
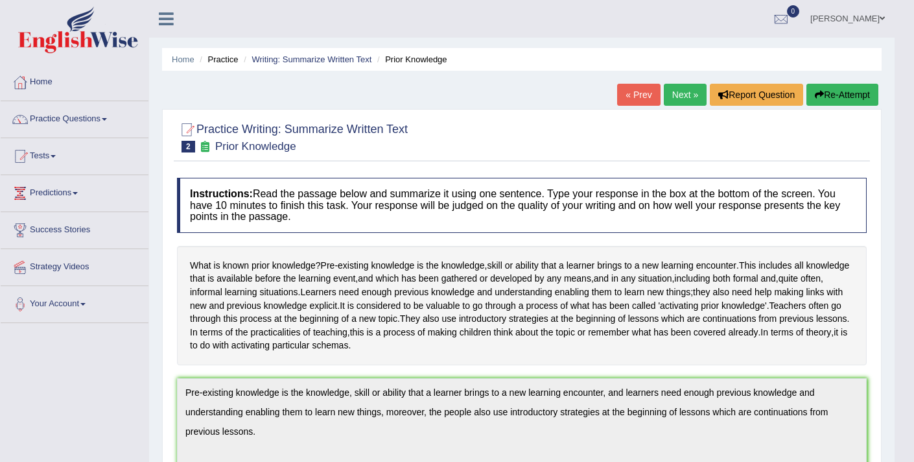
click at [684, 94] on link "Next »" at bounding box center [685, 95] width 43 height 22
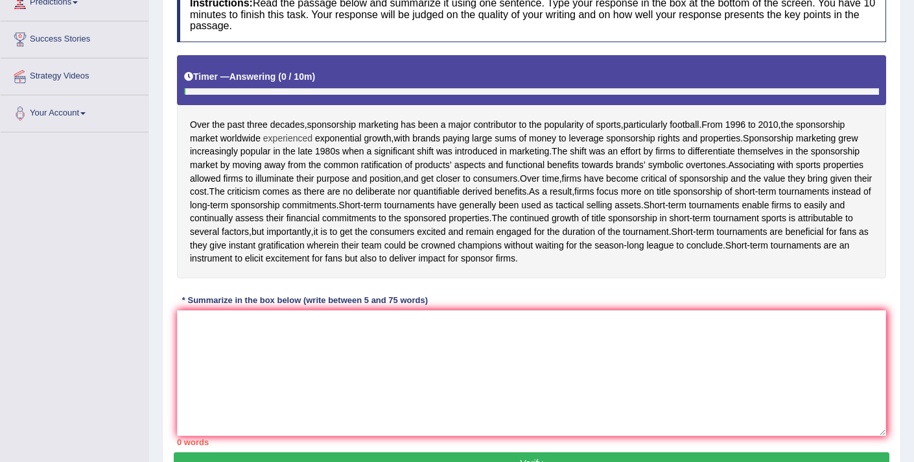
scroll to position [197, 0]
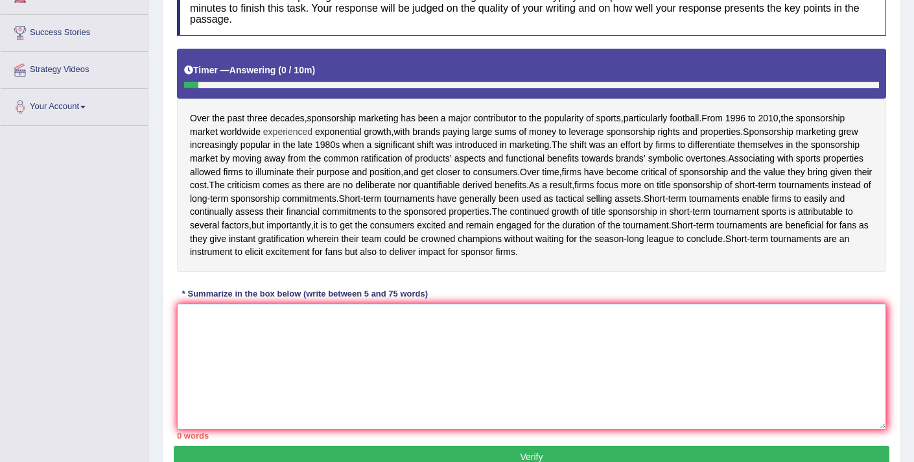
click at [300, 332] on textarea at bounding box center [531, 367] width 709 height 126
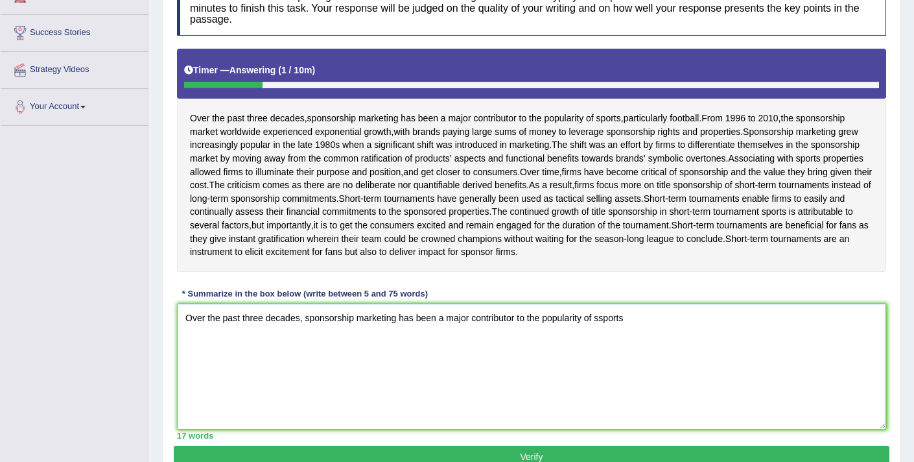
click at [608, 324] on textarea "Over the past three decades, sponsorship marketing has been a major contributor…" at bounding box center [531, 367] width 709 height 126
click at [626, 319] on textarea "Over the past three decades, sponsorship marketing has been a major contributor…" at bounding box center [531, 367] width 709 height 126
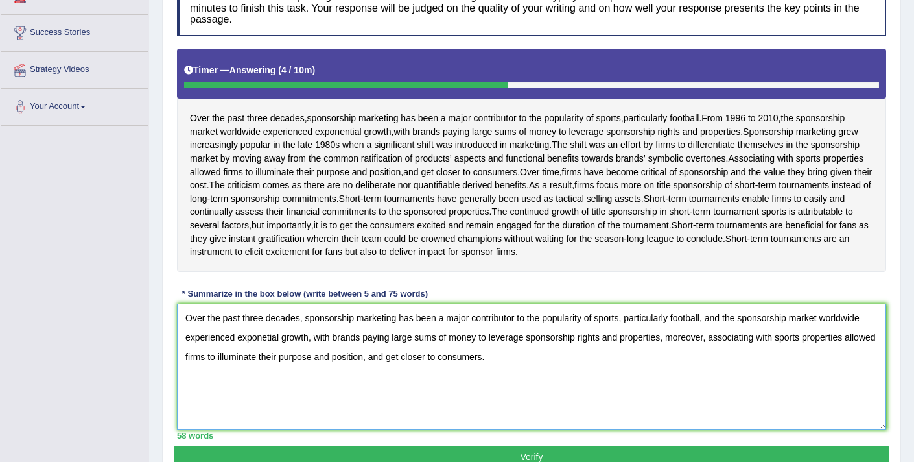
type textarea "Over the past three decades, sponsorship marketing has been a major contributor…"
click at [492, 455] on button "Verify" at bounding box center [532, 457] width 716 height 22
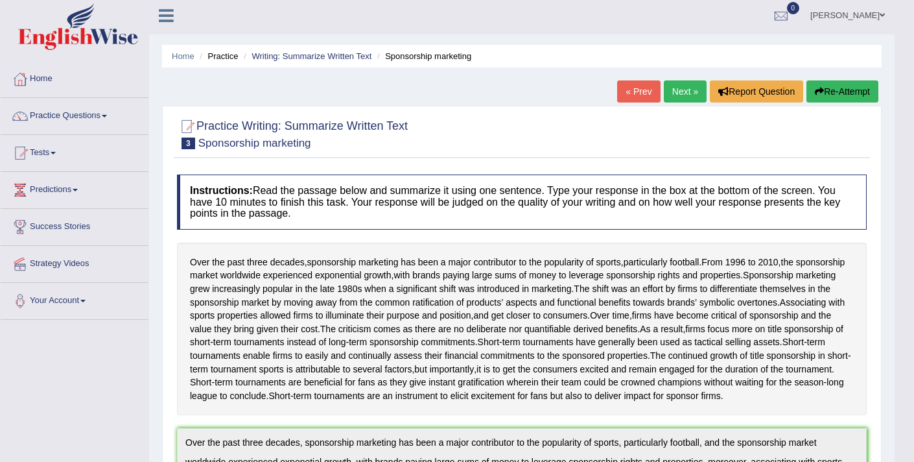
scroll to position [0, 0]
